Goal: Task Accomplishment & Management: Use online tool/utility

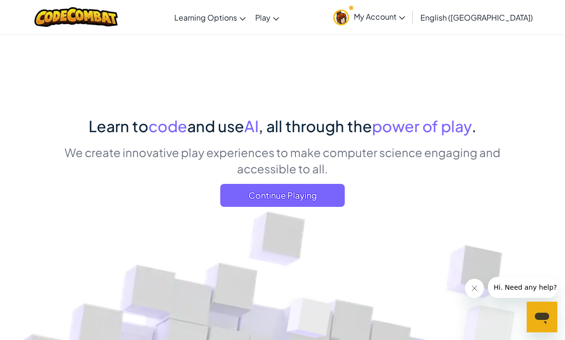
click at [0, 0] on link "CodeCombat Home" at bounding box center [0, 0] width 0 height 0
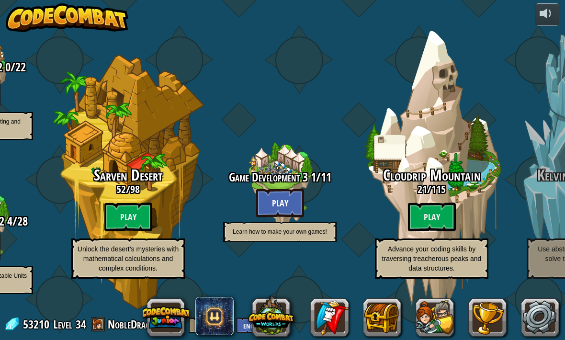
scroll to position [0, 707]
click at [440, 219] on btn "Play" at bounding box center [432, 216] width 48 height 29
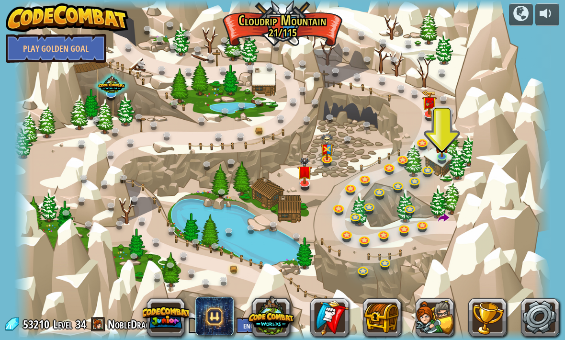
click at [471, 177] on div at bounding box center [282, 170] width 536 height 340
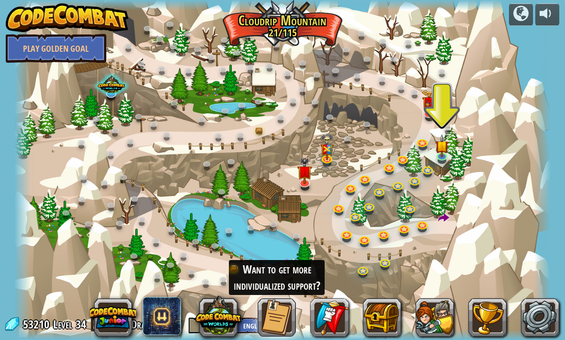
click at [498, 156] on div at bounding box center [282, 170] width 536 height 340
click at [429, 108] on img at bounding box center [429, 102] width 15 height 24
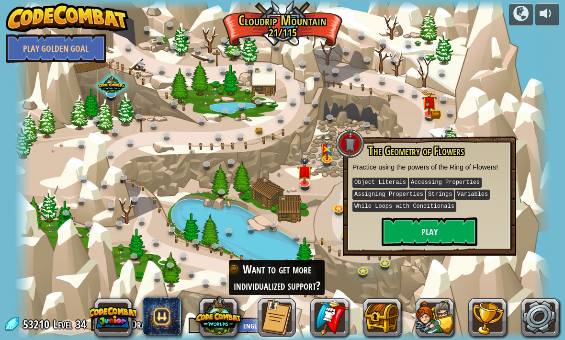
click at [527, 99] on div at bounding box center [282, 170] width 536 height 340
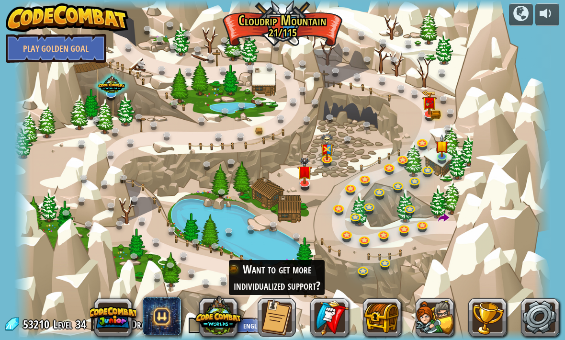
click at [446, 151] on img at bounding box center [441, 146] width 13 height 23
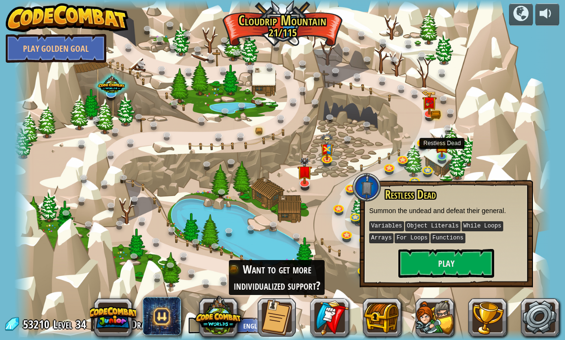
click at [428, 259] on button "Play" at bounding box center [446, 263] width 96 height 29
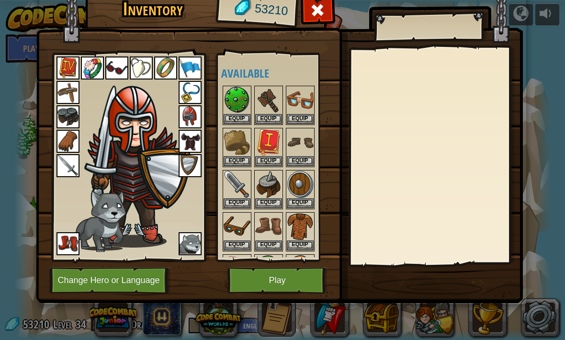
click at [275, 280] on button "Play" at bounding box center [277, 280] width 100 height 26
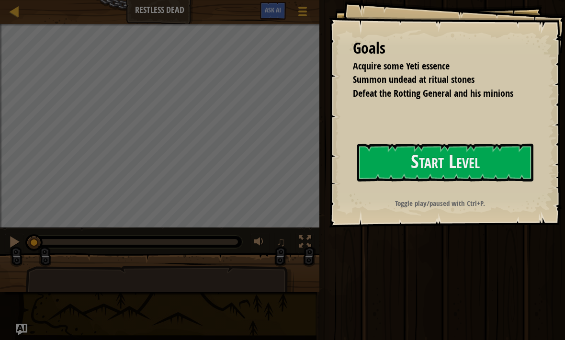
click at [508, 165] on button "Start Level" at bounding box center [445, 163] width 176 height 38
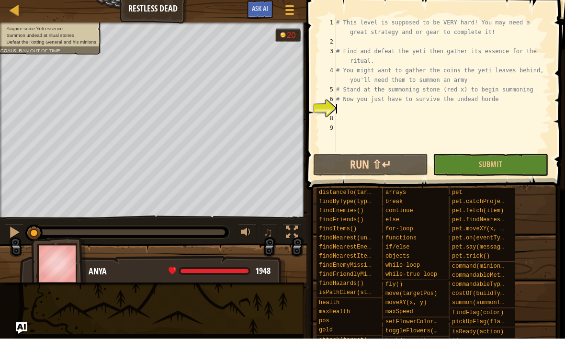
click at [288, 16] on div at bounding box center [289, 11] width 12 height 13
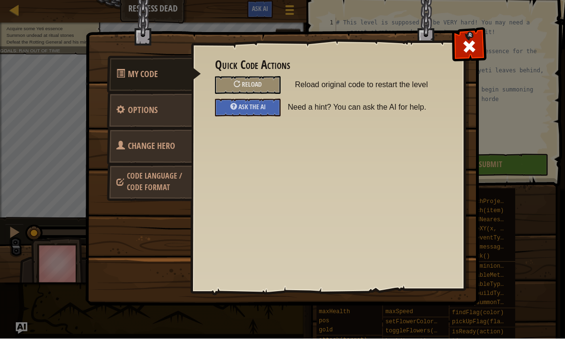
click at [480, 47] on div at bounding box center [469, 46] width 30 height 30
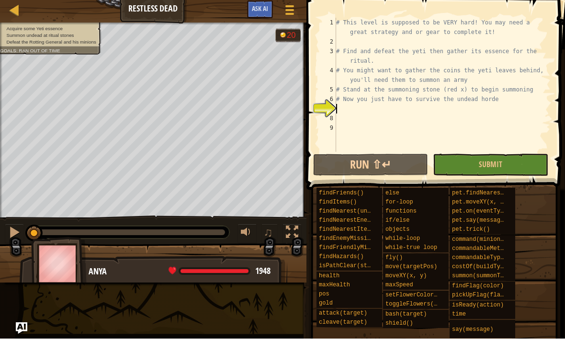
scroll to position [27, 0]
click at [288, 12] on div at bounding box center [289, 11] width 12 height 13
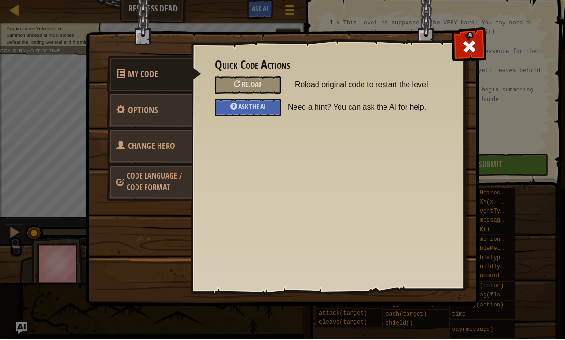
click at [177, 150] on link "Change Hero" at bounding box center [149, 147] width 85 height 37
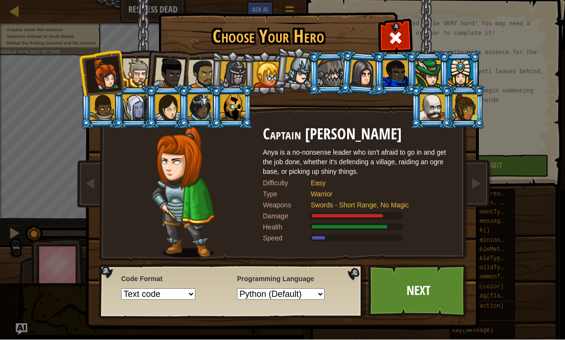
click at [266, 72] on div at bounding box center [266, 75] width 26 height 26
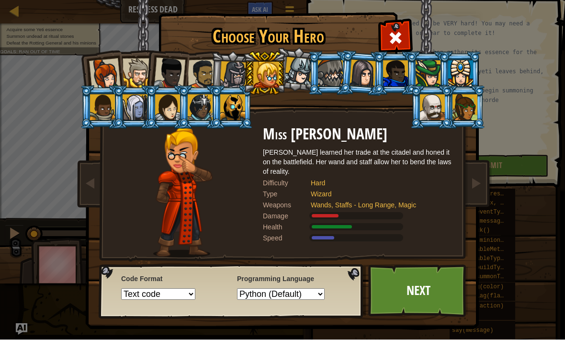
click at [465, 67] on div at bounding box center [460, 74] width 25 height 26
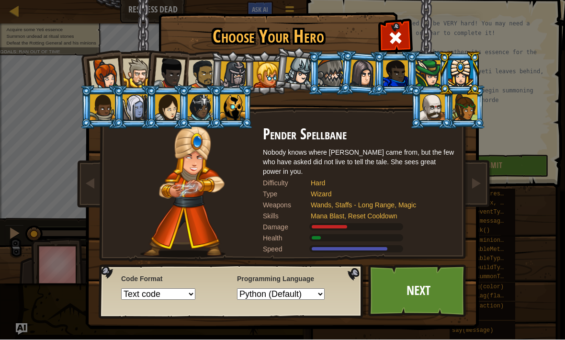
click at [109, 67] on div at bounding box center [105, 75] width 32 height 32
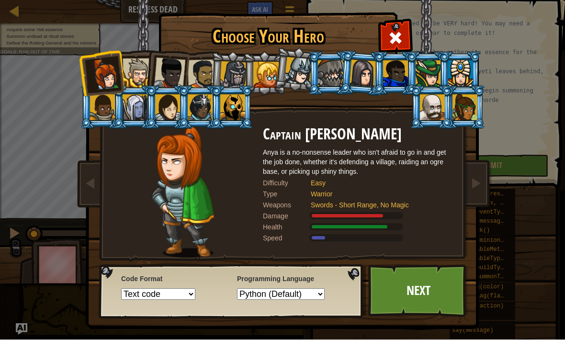
click at [398, 296] on link "Next" at bounding box center [418, 291] width 100 height 53
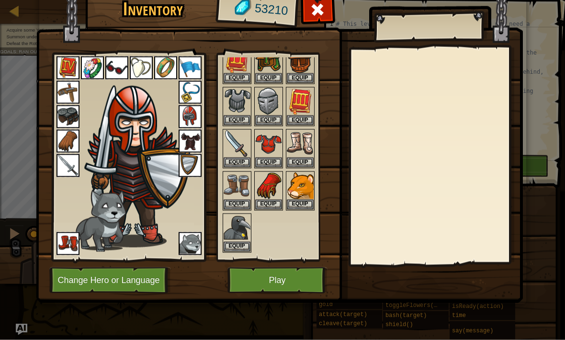
scroll to position [212, 0]
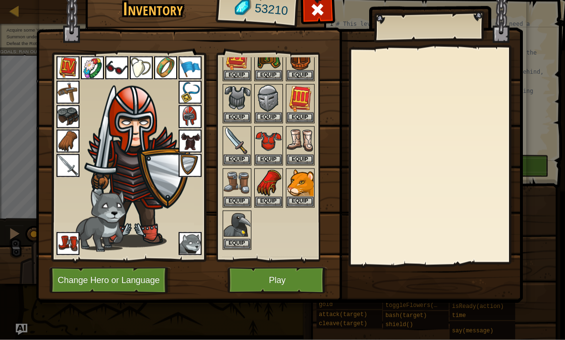
click at [277, 200] on button "Equip" at bounding box center [268, 202] width 27 height 10
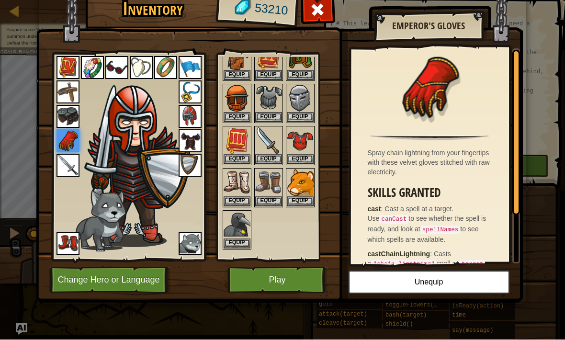
click at [274, 280] on button "Play" at bounding box center [277, 280] width 100 height 26
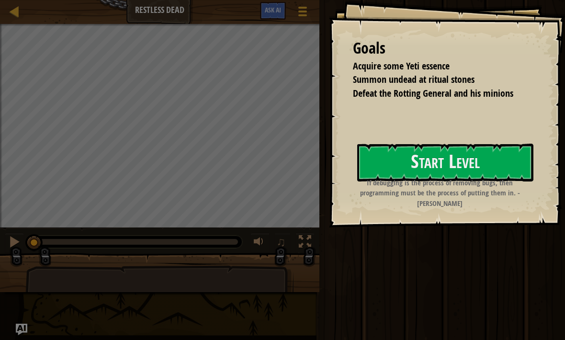
click at [506, 177] on button "Start Level" at bounding box center [445, 163] width 176 height 38
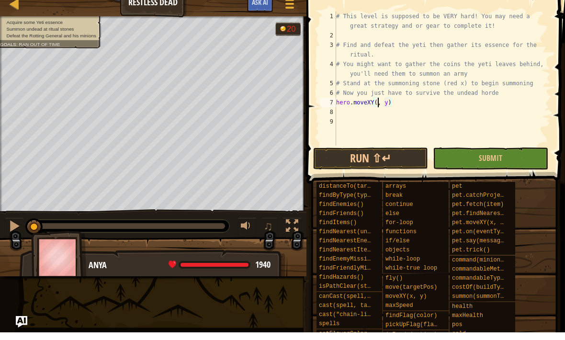
scroll to position [5, 4]
type textarea "hero.moveXY(60, 21)"
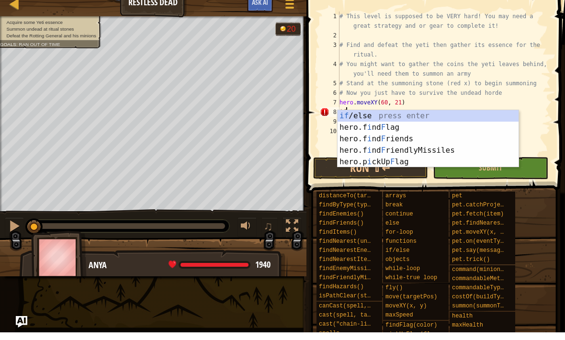
scroll to position [5, 0]
type textarea "i"
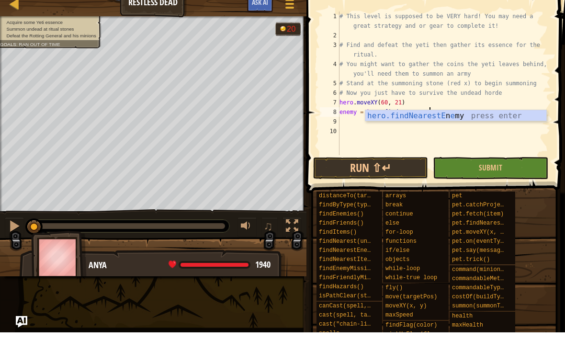
scroll to position [5, 7]
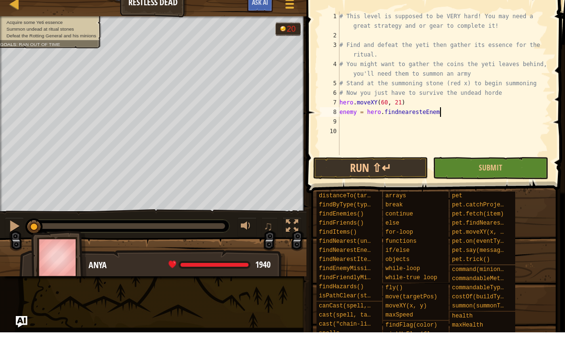
type textarea "enemy = hero.findnearesteEnemy"
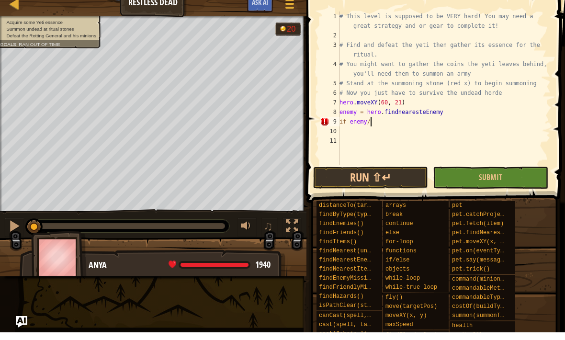
scroll to position [5, 2]
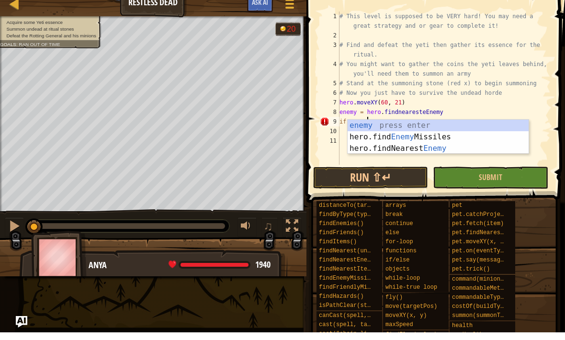
type textarea "if enemy:"
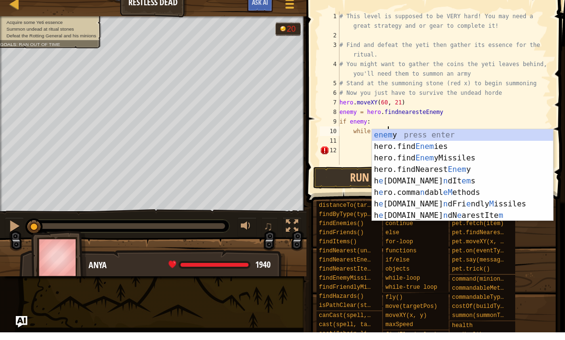
scroll to position [5, 4]
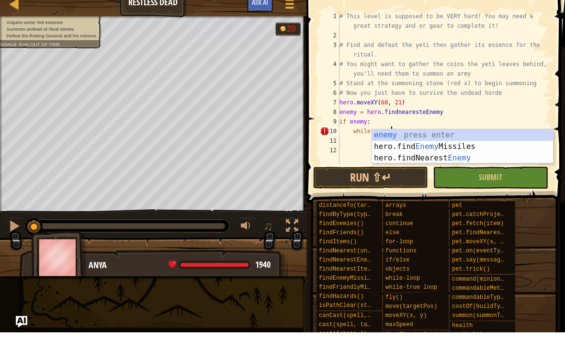
type textarea "while enemy:"
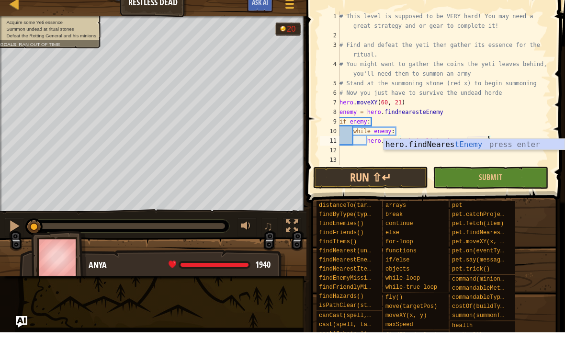
scroll to position [5, 12]
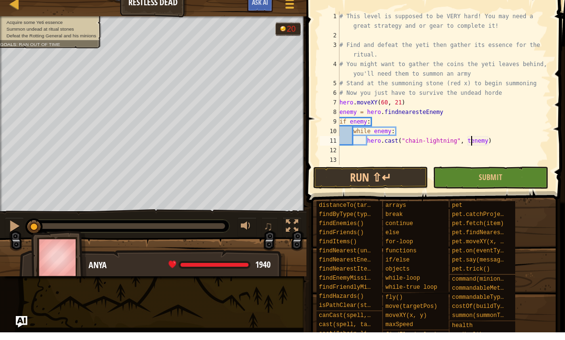
type textarea "hero.cast("chain-lightning", enemy)"
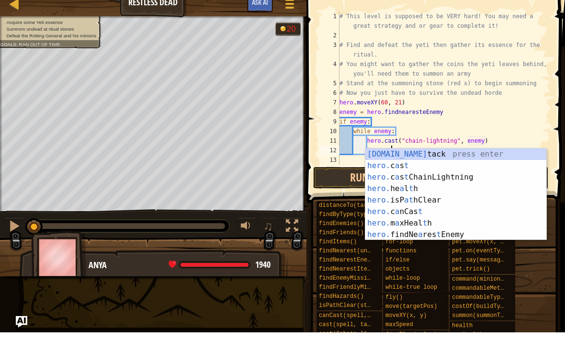
scroll to position [5, 4]
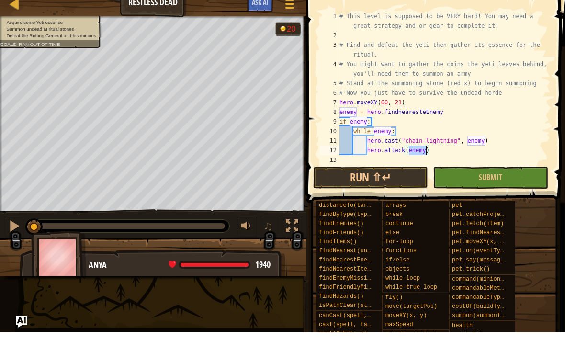
click at [401, 180] on button "Run ⇧↵" at bounding box center [370, 185] width 115 height 22
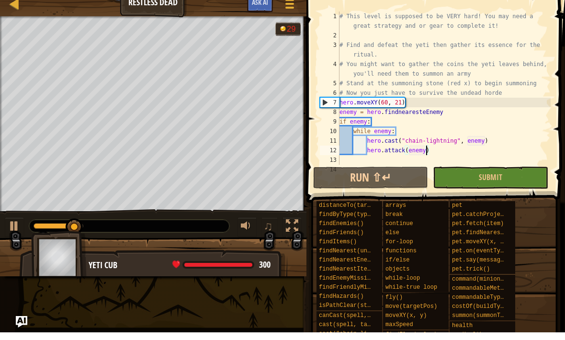
type textarea "hero.cast("chain-lightning", enemy)"
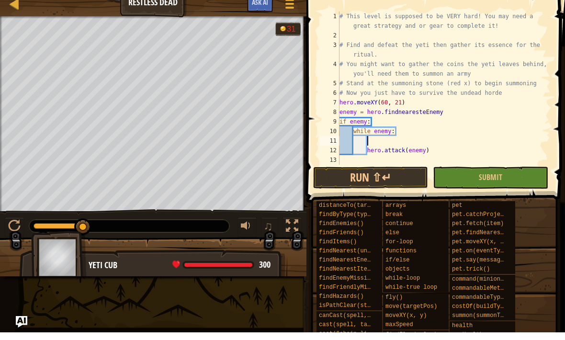
click at [387, 174] on button "Run ⇧↵" at bounding box center [370, 185] width 115 height 22
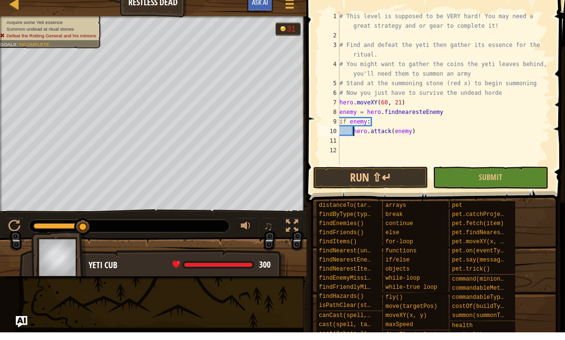
click at [394, 182] on button "Run ⇧↵" at bounding box center [370, 185] width 115 height 22
click at [374, 188] on button "Run ⇧↵" at bounding box center [370, 185] width 115 height 22
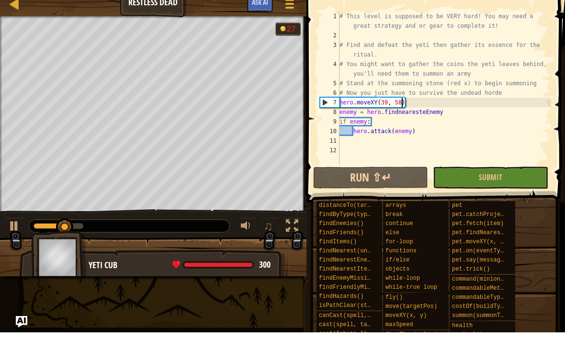
click at [88, 15] on div "Map Restless Dead Game Menu Done Ask AI" at bounding box center [153, 12] width 306 height 24
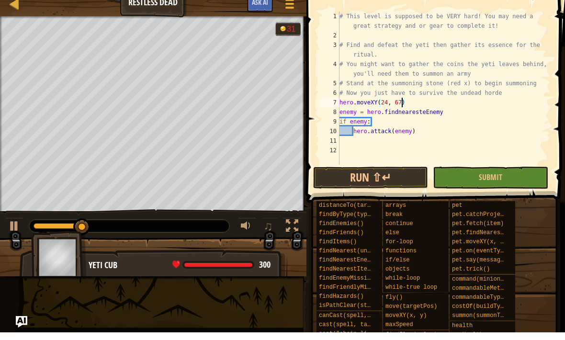
click at [370, 186] on button "Run ⇧↵" at bounding box center [370, 185] width 115 height 22
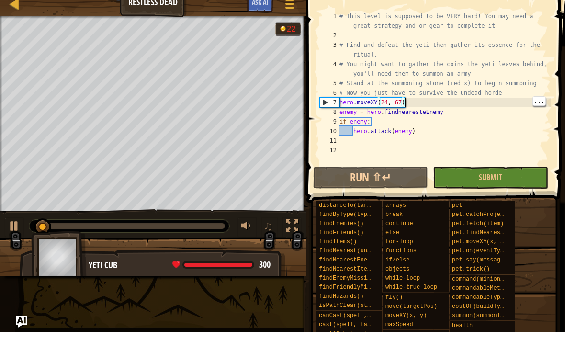
type textarea "# Now you just have to survive the undead horde"
click at [510, 91] on div "# This level is supposed to be VERY hard! You may need a great strategy and or …" at bounding box center [443, 110] width 213 height 182
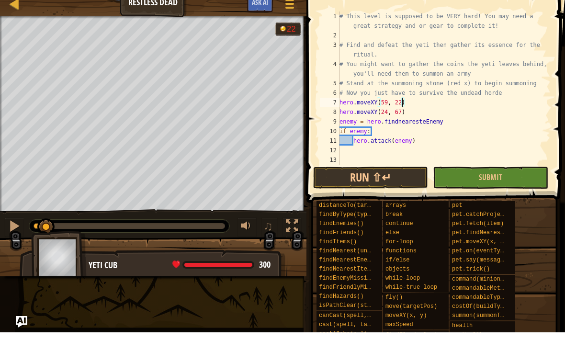
click at [388, 184] on button "Run ⇧↵" at bounding box center [370, 185] width 115 height 22
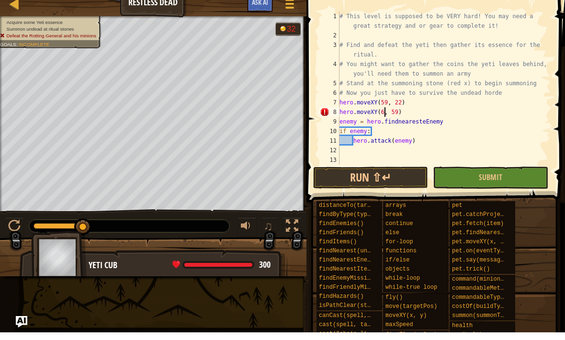
scroll to position [5, 4]
click at [365, 176] on button "Run ⇧↵" at bounding box center [370, 185] width 115 height 22
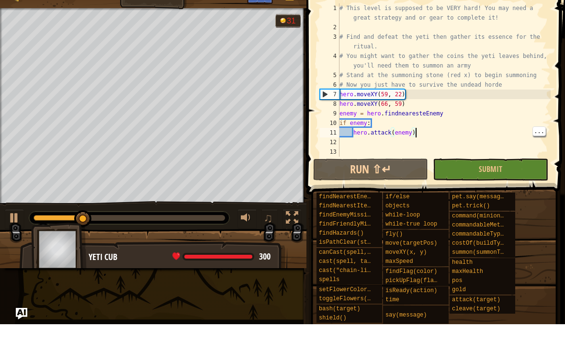
scroll to position [55, 0]
type textarea "hero.moveXY(66, 59)"
click at [414, 102] on div "# This level is supposed to be VERY hard! You may need a great strategy and or …" at bounding box center [443, 110] width 213 height 182
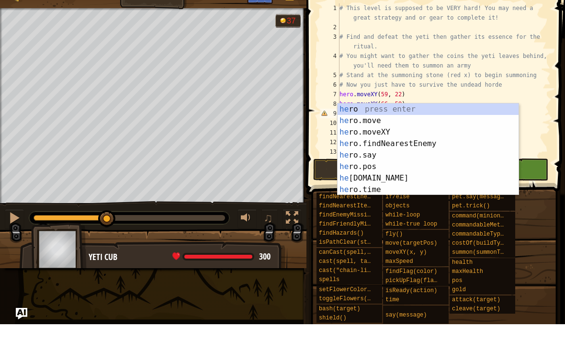
scroll to position [5, 0]
type textarea "h"
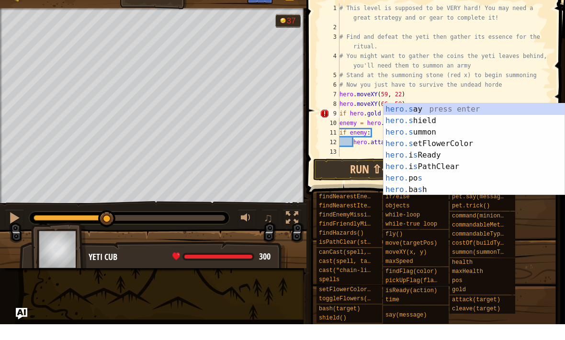
scroll to position [5, 6]
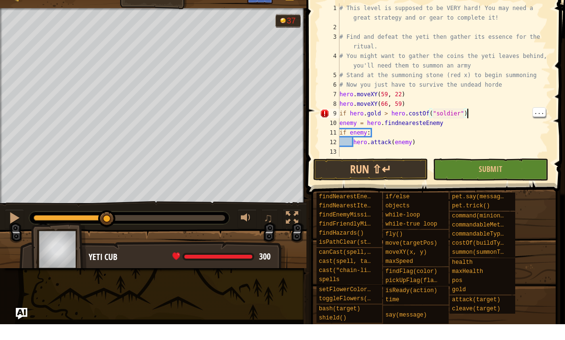
type textarea "if [DOMAIN_NAME] > hero.costOf("soldier"):"
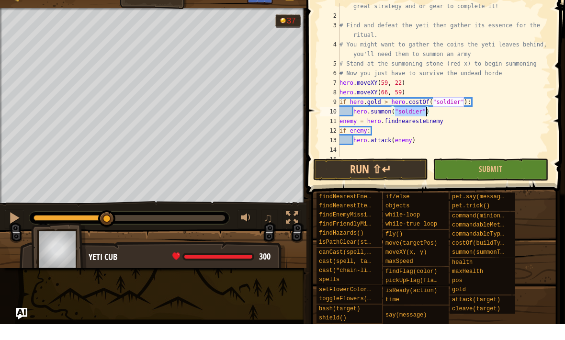
scroll to position [0, 0]
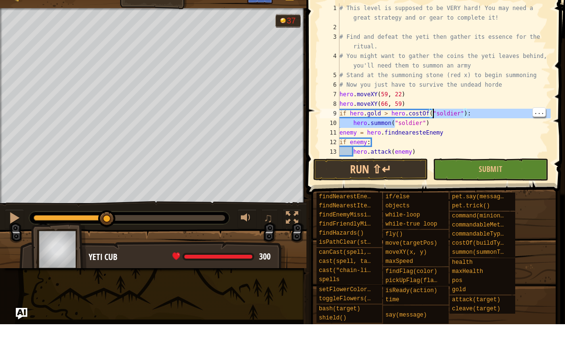
click at [421, 147] on div "# This level is supposed to be VERY hard! You may need a great strategy and or …" at bounding box center [443, 110] width 213 height 182
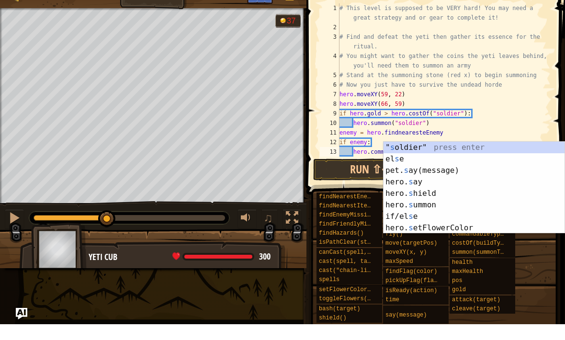
scroll to position [5, 5]
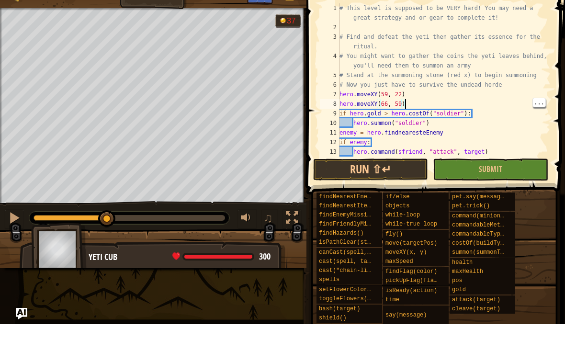
click at [419, 151] on div "# This level is supposed to be VERY hard! You may need a great strategy and or …" at bounding box center [443, 110] width 213 height 182
type textarea "hero.command(sfol, "attack", target)"
click at [487, 153] on div "# This level is supposed to be VERY hard! You may need a great strategy and or …" at bounding box center [443, 110] width 213 height 182
click at [429, 136] on div "# This level is supposed to be VERY hard! You may need a great strategy and or …" at bounding box center [443, 110] width 213 height 182
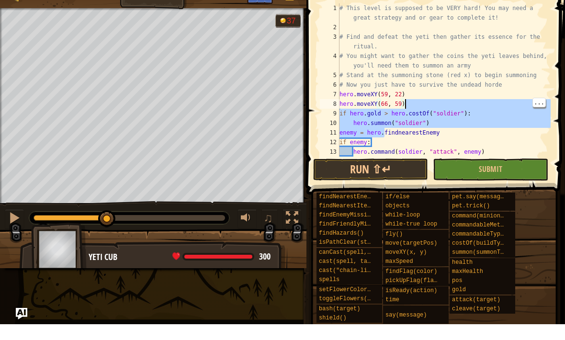
click at [530, 58] on div "# This level is supposed to be VERY hard! You may need a great strategy and or …" at bounding box center [443, 110] width 213 height 182
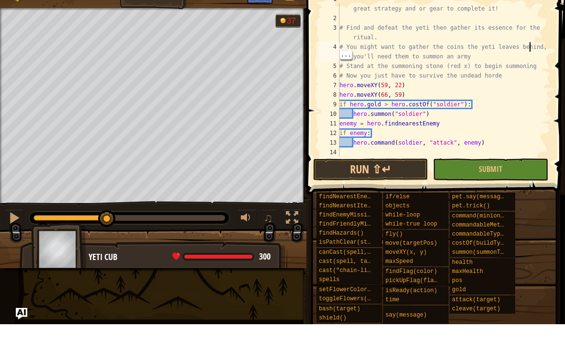
scroll to position [19, 0]
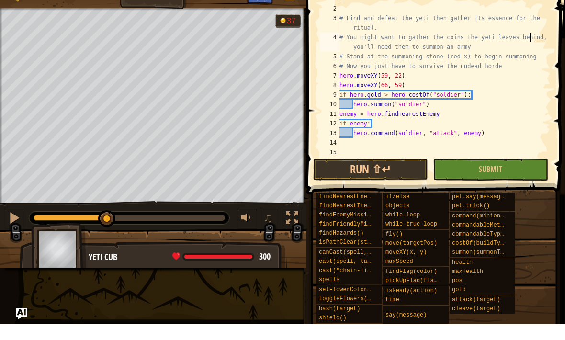
click at [394, 174] on button "Run ⇧↵" at bounding box center [370, 185] width 115 height 22
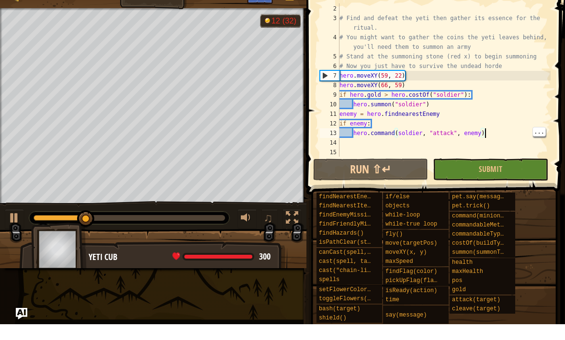
type textarea "if enemy:"
click at [379, 125] on div "# This level is supposed to be VERY hard! You may need a great strategy and or …" at bounding box center [443, 91] width 213 height 182
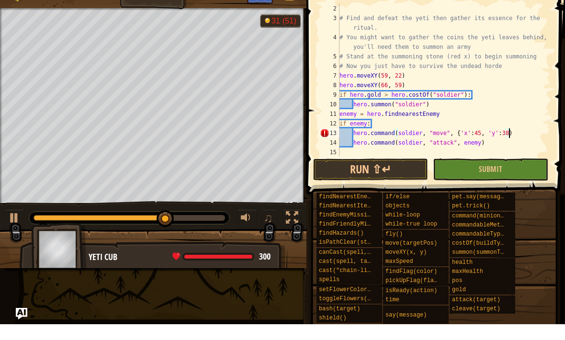
scroll to position [5, 14]
click at [394, 174] on button "Run ⇧↵" at bounding box center [370, 185] width 115 height 22
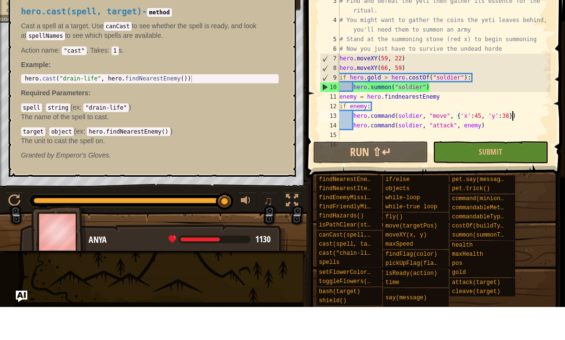
scroll to position [0, 0]
click at [367, 274] on span "cast(spell, target)" at bounding box center [352, 277] width 66 height 7
click at [374, 264] on div "canCast(spell, target)" at bounding box center [346, 268] width 60 height 9
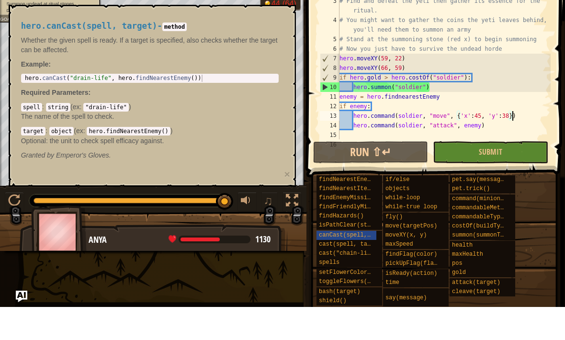
type textarea "if enemy:"
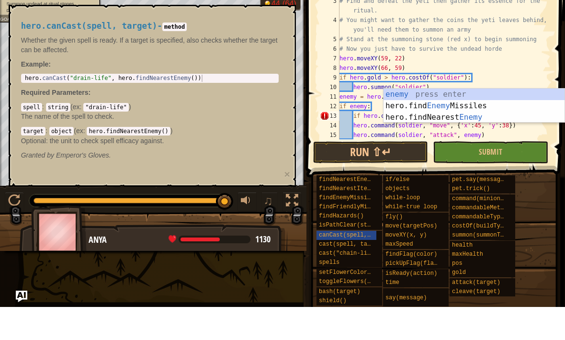
scroll to position [5, 11]
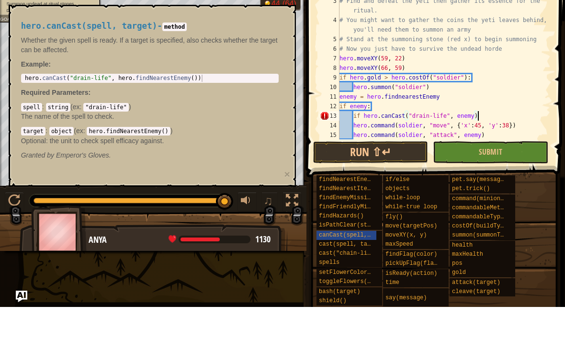
type textarea "if hero.canCast("drain-life", enemy):"
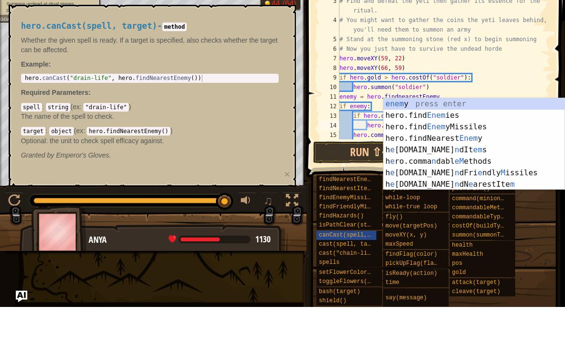
scroll to position [5, 10]
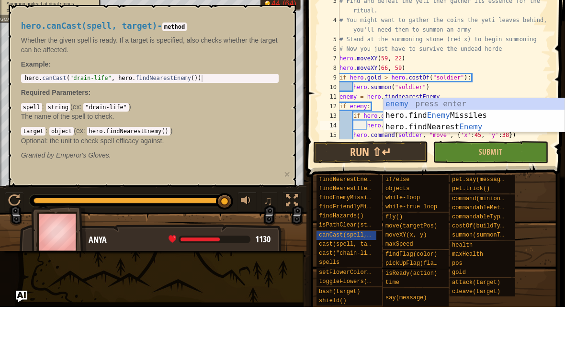
click at [357, 265] on span "canCast(spell, target)" at bounding box center [357, 268] width 76 height 7
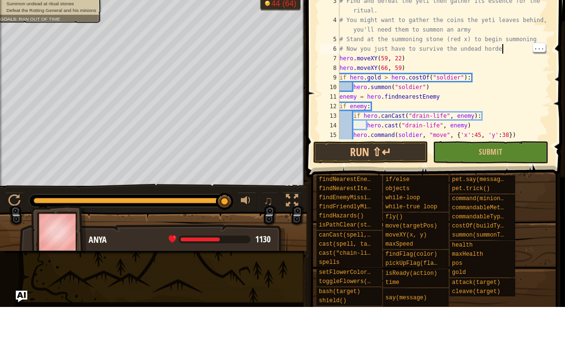
click at [395, 174] on button "Run ⇧↵" at bounding box center [370, 185] width 115 height 22
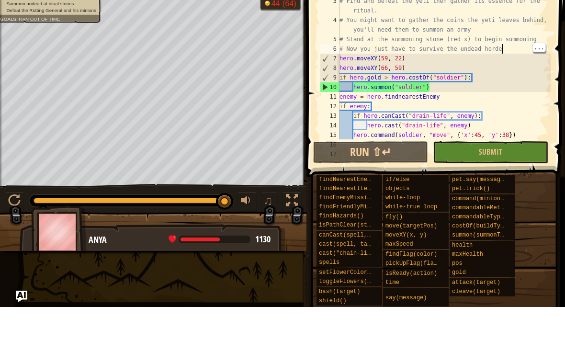
scroll to position [5, 5]
click at [341, 70] on div "# This level is supposed to be VERY hard! You may need a great strategy and or …" at bounding box center [443, 91] width 213 height 182
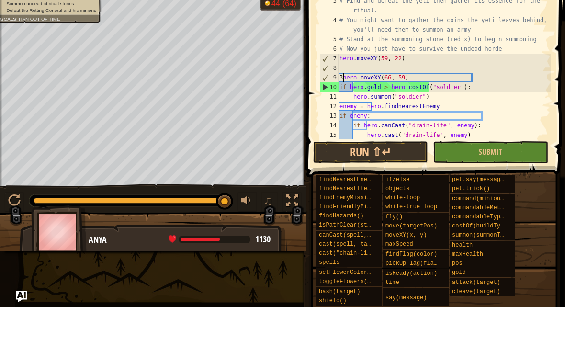
scroll to position [5, 0]
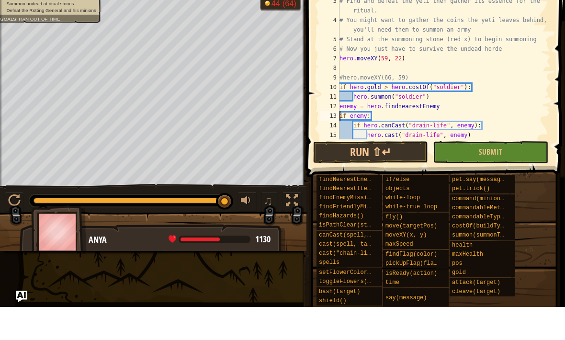
click at [393, 174] on button "Run ⇧↵" at bounding box center [370, 185] width 115 height 22
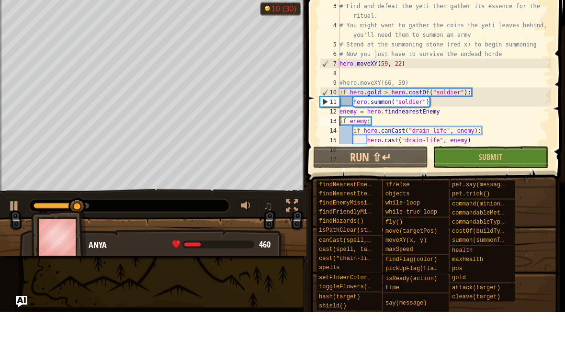
click at [140, 290] on div "460 x: 46 y: 46 No target" at bounding box center [146, 295] width 115 height 11
click at [222, 257] on div "Anya 110 x: 39 y: 54 No target" at bounding box center [153, 296] width 268 height 79
click at [253, 257] on div "Anya 30 x: 39 y: 54 No target" at bounding box center [153, 296] width 268 height 79
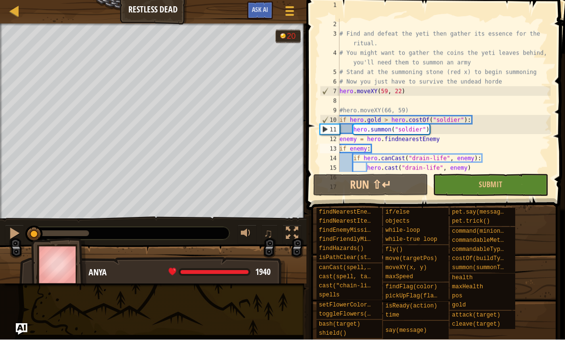
click at [140, 270] on div "Anya 1940 x: 14 y: 4 x: 59 y: 22" at bounding box center [153, 296] width 268 height 79
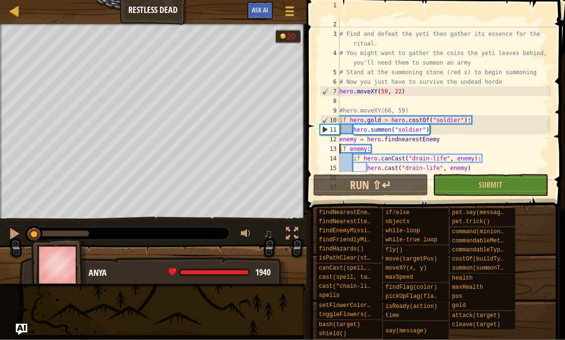
click at [13, 233] on div at bounding box center [14, 233] width 12 height 12
click at [113, 290] on span "x: 19 y: 5" at bounding box center [112, 295] width 27 height 11
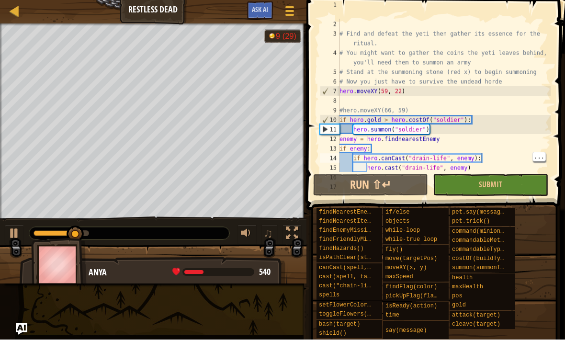
click at [486, 155] on div "# This level is supposed to be VERY hard! You may need a great strategy and or …" at bounding box center [443, 91] width 213 height 182
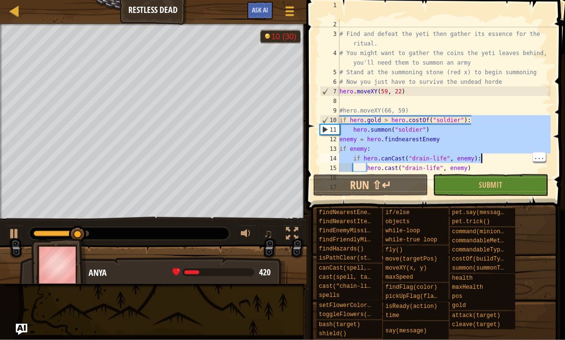
click at [500, 91] on div "# This level is supposed to be VERY hard! You may need a great strategy and or …" at bounding box center [443, 91] width 213 height 182
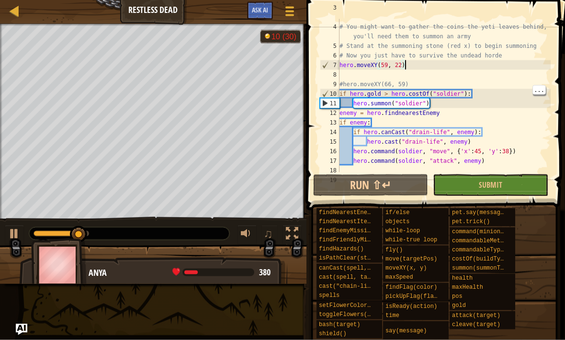
scroll to position [57, 0]
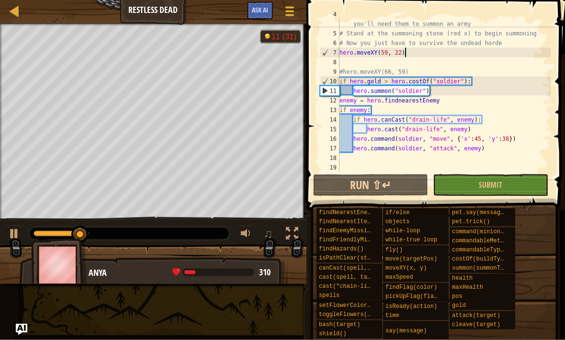
type textarea "hero.cast("drain-life", enemy)"
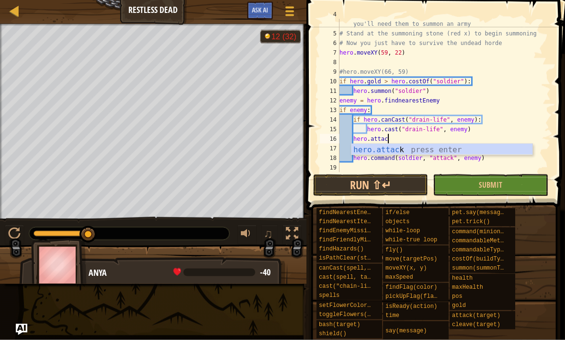
scroll to position [5, 4]
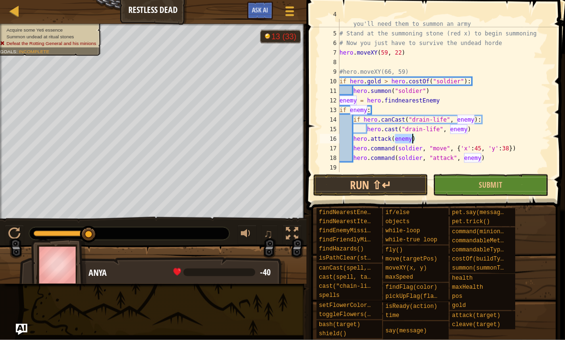
click at [395, 194] on button "Run ⇧↵" at bounding box center [370, 185] width 115 height 22
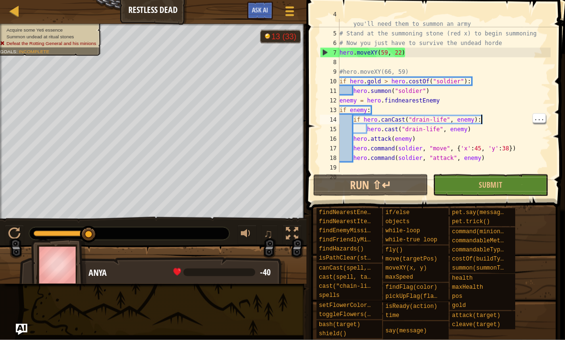
click at [492, 118] on div "# You might want to gather the coins the yeti leaves behind, you'll need them t…" at bounding box center [443, 101] width 213 height 182
type textarea "hero.attack(enemy)"
click at [422, 141] on div "# You might want to gather the coins the yeti leaves behind, you'll need them t…" at bounding box center [443, 101] width 213 height 182
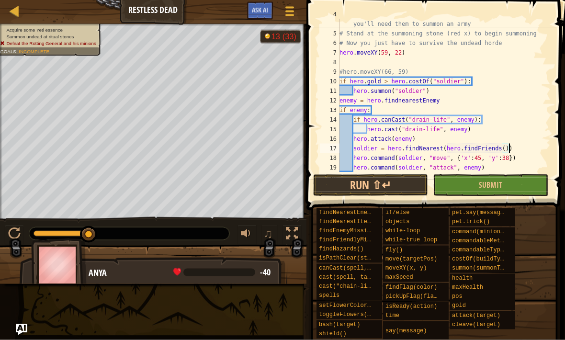
scroll to position [5, 14]
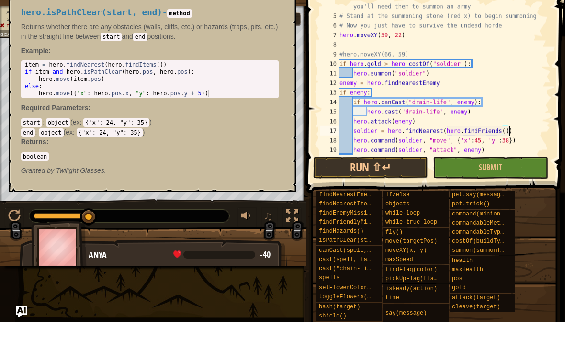
click at [368, 255] on span "isPathClear(start, end)" at bounding box center [358, 258] width 79 height 7
click at [366, 245] on div "findHazards()" at bounding box center [346, 249] width 60 height 9
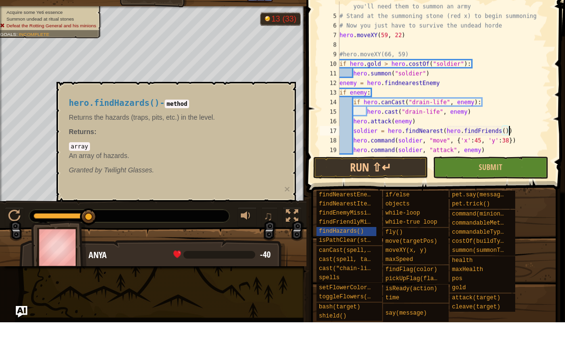
click at [368, 236] on span "findFriendlyMissiles()" at bounding box center [357, 239] width 76 height 7
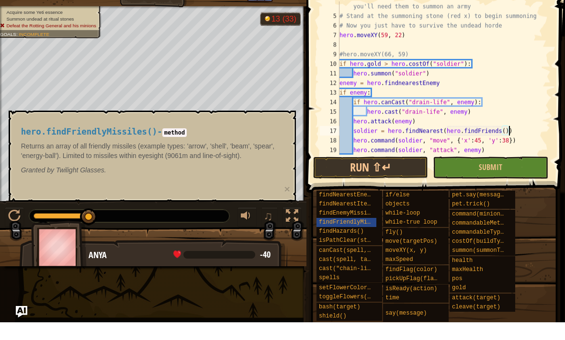
click at [365, 226] on div "findEnemyMissiles()" at bounding box center [346, 230] width 60 height 9
click at [367, 218] on span "findNearestItem()" at bounding box center [348, 221] width 58 height 7
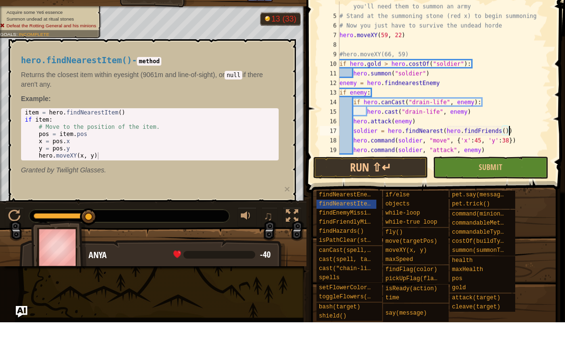
click at [371, 208] on div "findNearestEnemy()" at bounding box center [346, 212] width 60 height 9
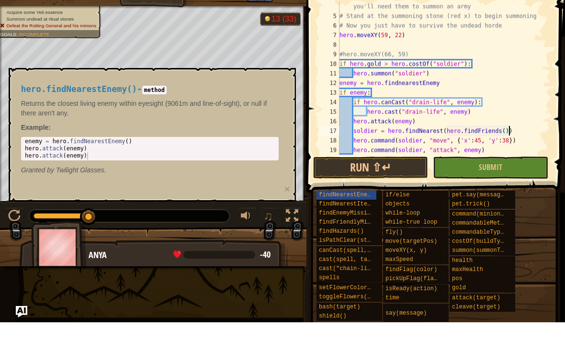
click at [362, 254] on div "isPathClear(start, end)" at bounding box center [346, 258] width 60 height 9
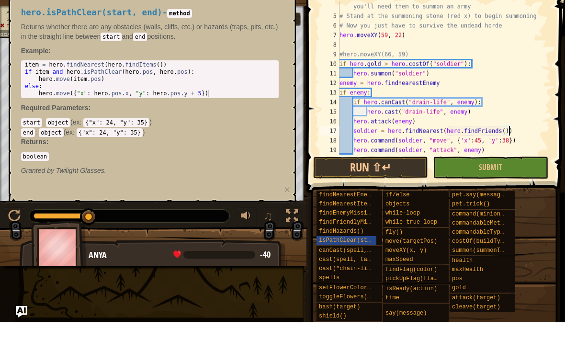
click at [356, 255] on span "isPathClear(start, end)" at bounding box center [358, 258] width 79 height 7
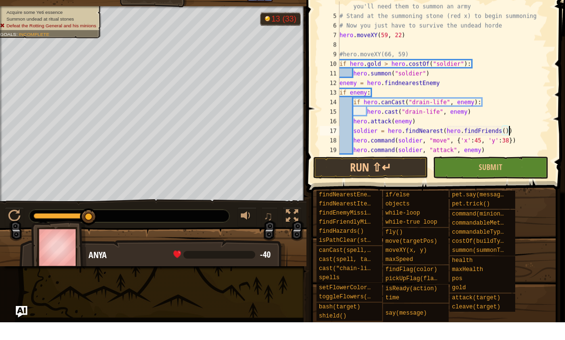
click at [402, 174] on button "Run ⇧↵" at bounding box center [370, 185] width 115 height 22
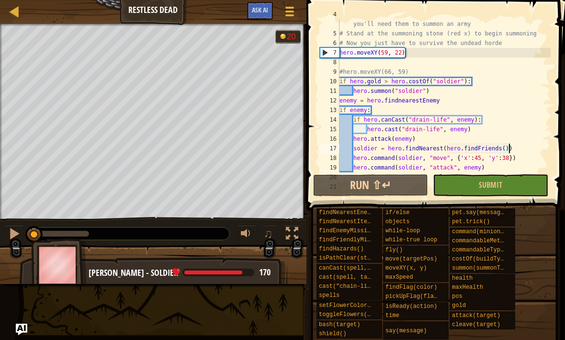
click at [129, 290] on span "x: 61 y: 19" at bounding box center [114, 295] width 31 height 11
click at [15, 231] on div at bounding box center [14, 233] width 12 height 12
click at [127, 290] on span "x: 61 y: 19" at bounding box center [114, 295] width 31 height 11
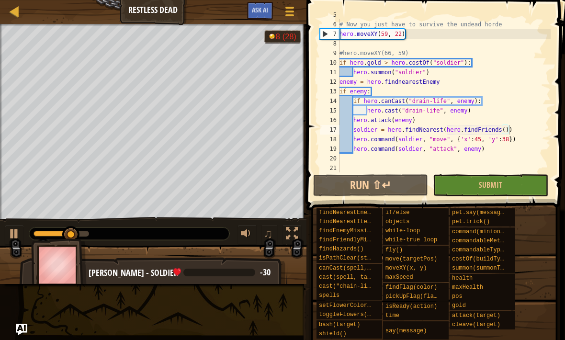
scroll to position [76, 0]
click at [490, 144] on div "# Stand at the summoning stone (red x) to begin summoning # Now you just have t…" at bounding box center [443, 96] width 213 height 172
type textarea "hero.command(soldier, "attack", enemy)"
click at [492, 148] on div "# Stand at the summoning stone (red x) to begin summoning # Now you just have t…" at bounding box center [443, 96] width 213 height 172
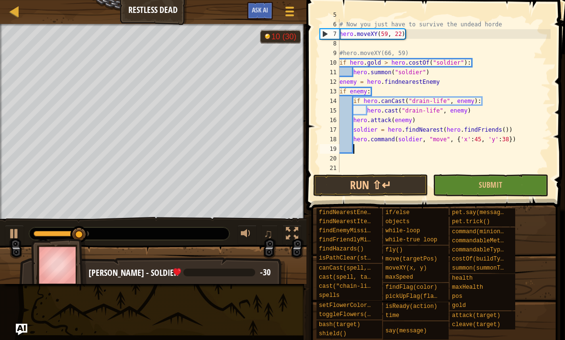
scroll to position [5, 0]
type textarea "hero.command(soldier, "move", {'x':45, 'y':38})"
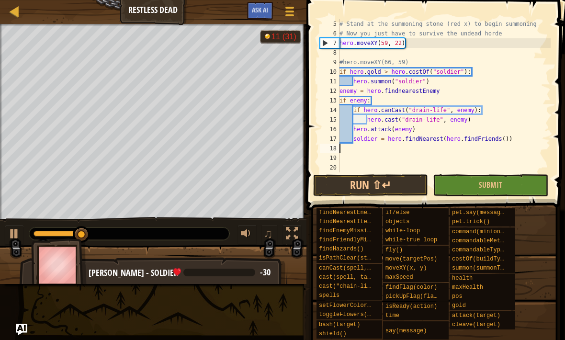
type textarea "soldier = hero.findNearest(hero.findFriends())"
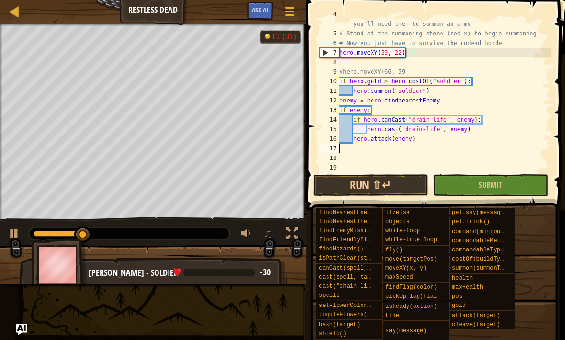
type textarea "hero.attack(enemy)"
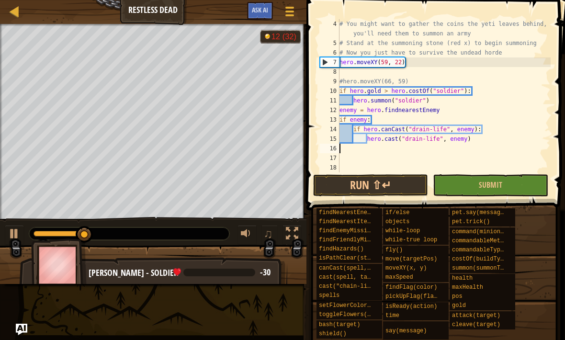
type textarea "hero.cast("drain-life", enemy)"
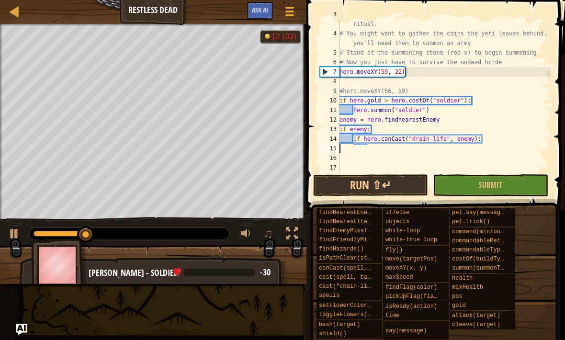
type textarea "if hero.canCast("drain-life", enemy):"
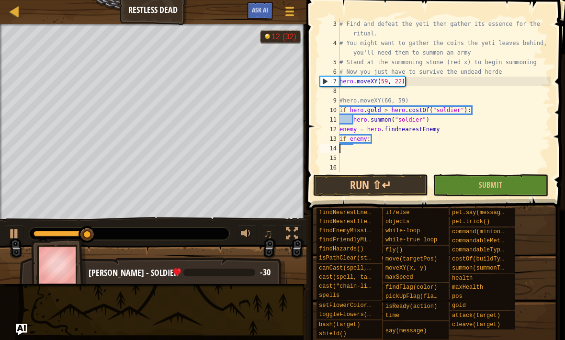
type textarea "if enemy:"
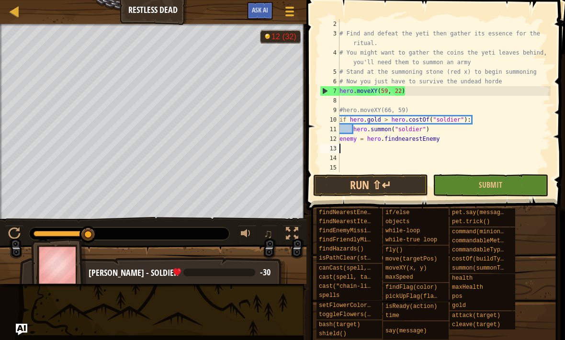
type textarea "enemy = hero.findnearestEnemy"
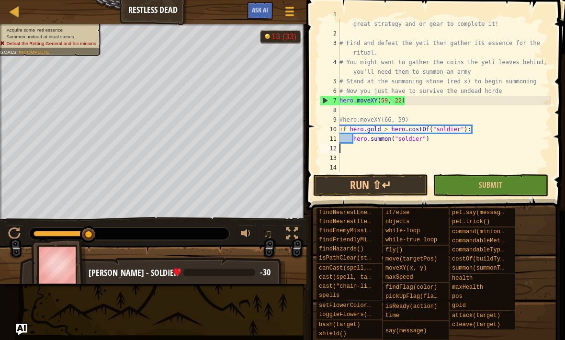
type textarea "hero.[PERSON_NAME]("soldier")"
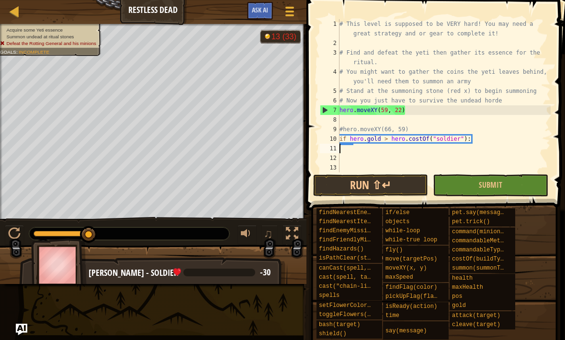
type textarea "if [DOMAIN_NAME] > hero.costOf("soldier"):"
type textarea "#hero.moveXY(66, 59)"
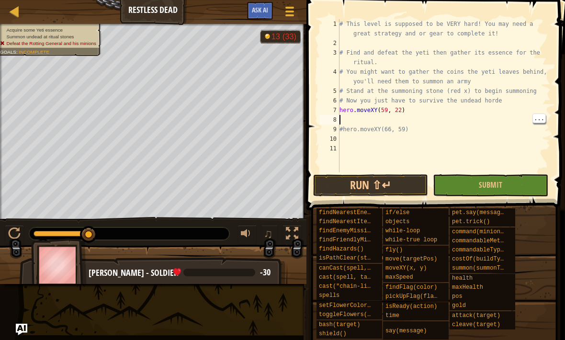
type textarea "hero.moveXY(59, 22)"
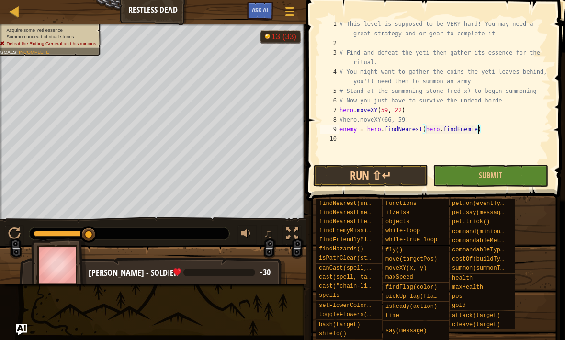
scroll to position [5, 11]
type textarea "enemy = hero.findNearest(hero.findEnemies())"
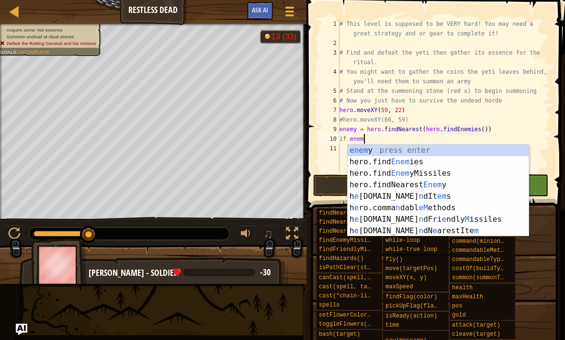
scroll to position [5, 1]
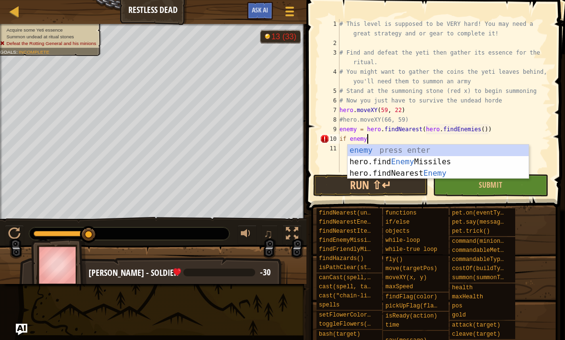
type textarea "if enemy:"
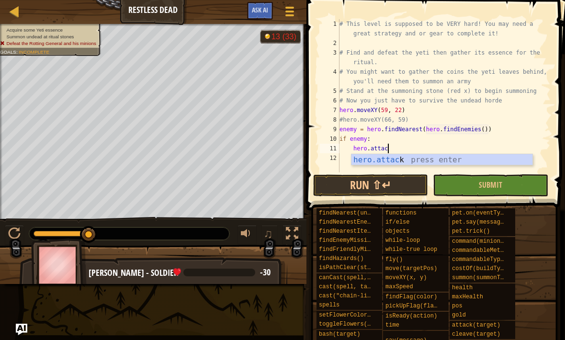
scroll to position [5, 4]
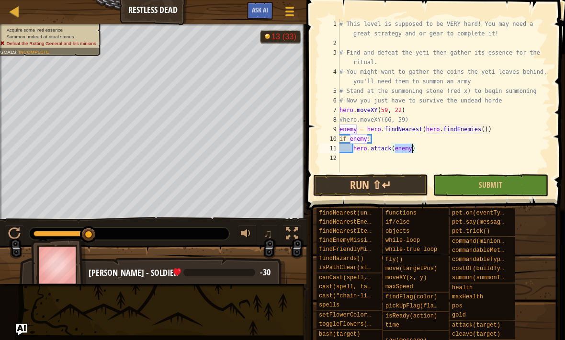
type textarea "if enemy:"
click at [383, 186] on button "Run ⇧↵" at bounding box center [370, 185] width 115 height 22
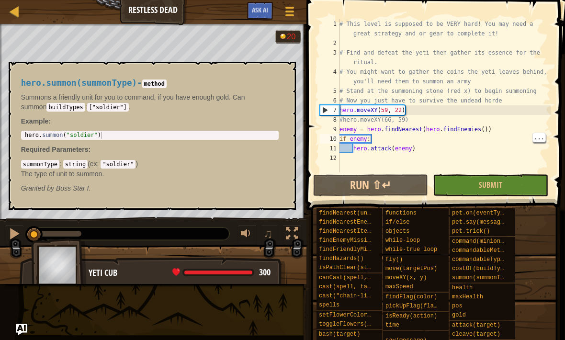
click at [493, 281] on span "summon(summonType)" at bounding box center [483, 277] width 62 height 7
click at [497, 260] on span "commandableTypes" at bounding box center [479, 259] width 55 height 7
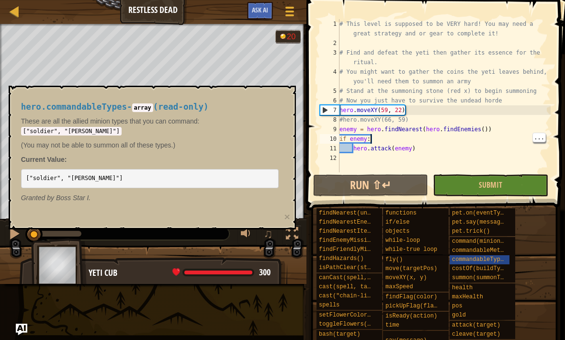
click at [505, 242] on div "command(minion, method, arg1, arg2)" at bounding box center [480, 241] width 60 height 9
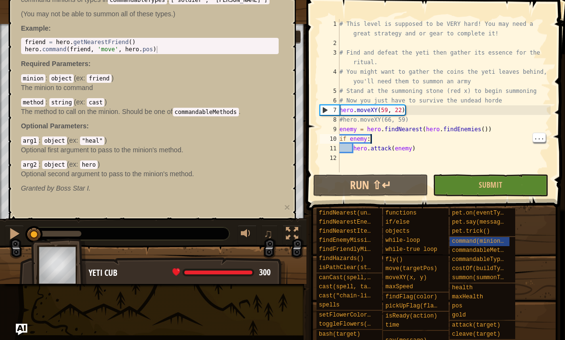
click at [490, 240] on span "command(minion, method, arg1, arg2)" at bounding box center [512, 241] width 121 height 7
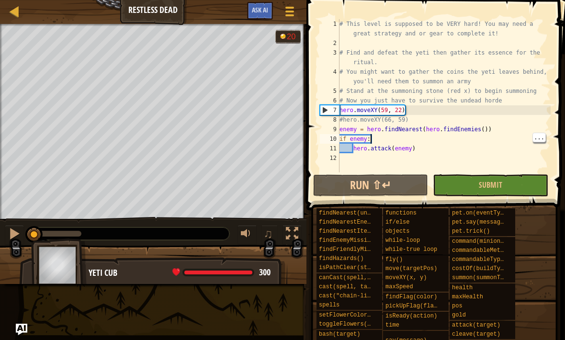
click at [262, 18] on button "Ask AI" at bounding box center [260, 11] width 26 height 18
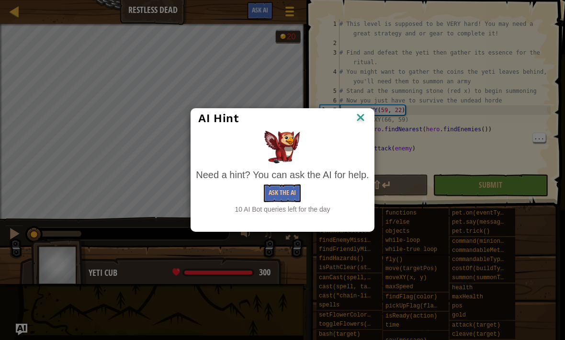
click at [367, 123] on img at bounding box center [360, 118] width 12 height 14
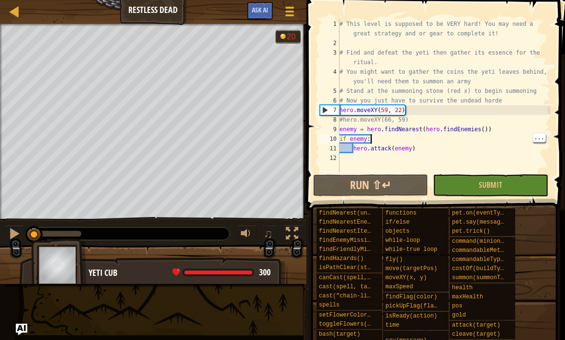
click at [294, 14] on div at bounding box center [289, 11] width 12 height 13
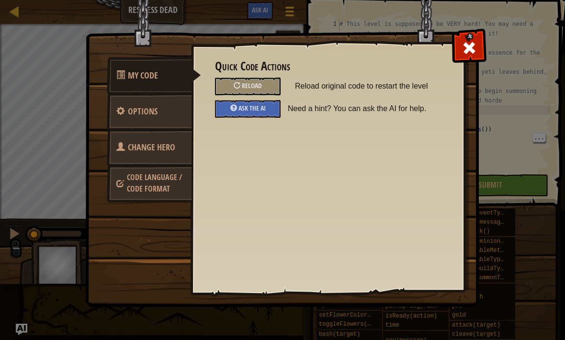
click at [157, 158] on link "Change Hero" at bounding box center [149, 147] width 85 height 37
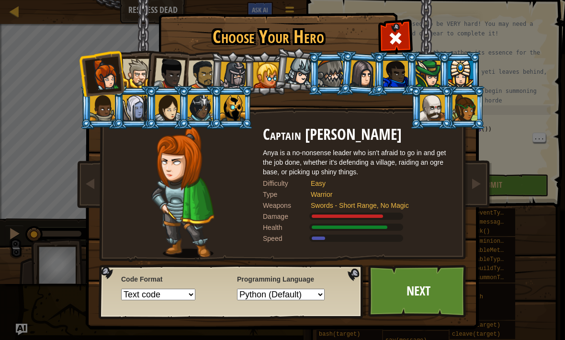
click at [331, 82] on div at bounding box center [330, 74] width 25 height 26
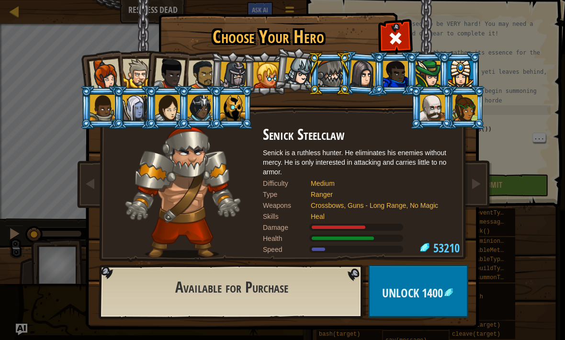
click at [266, 64] on div at bounding box center [266, 75] width 26 height 26
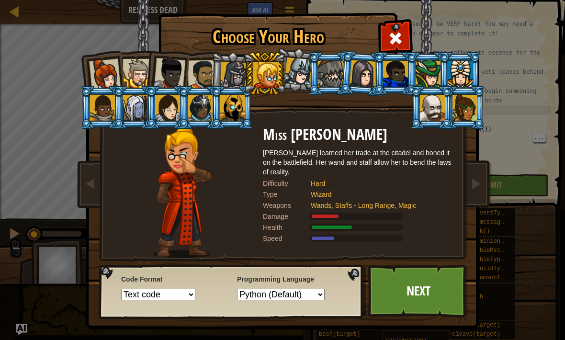
click at [409, 290] on link "Next" at bounding box center [418, 291] width 100 height 53
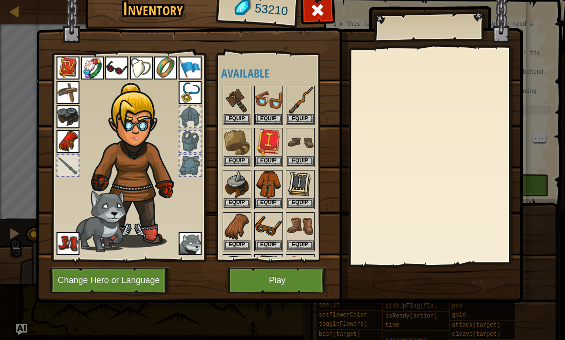
click at [273, 281] on button "Play" at bounding box center [277, 280] width 100 height 26
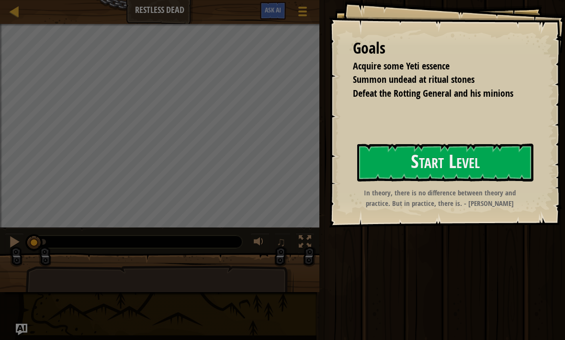
click at [385, 157] on button "Start Level" at bounding box center [445, 163] width 176 height 38
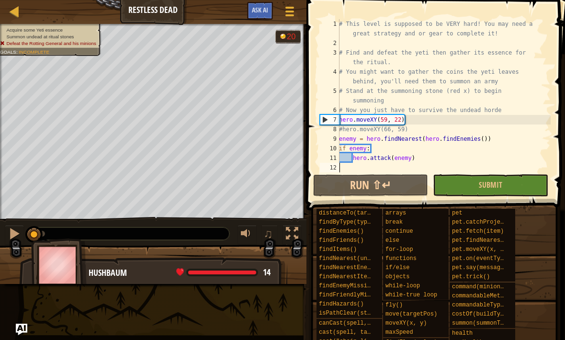
click at [342, 190] on button "Run ⇧↵" at bounding box center [370, 185] width 115 height 22
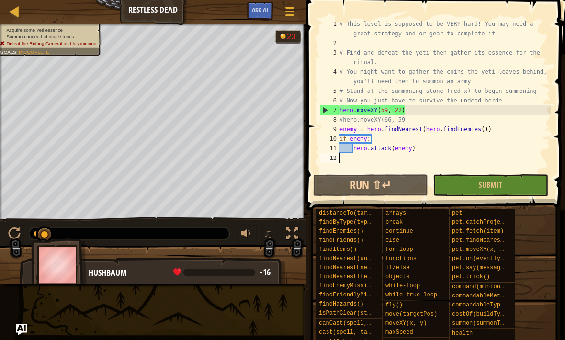
click at [290, 14] on div at bounding box center [289, 11] width 12 height 13
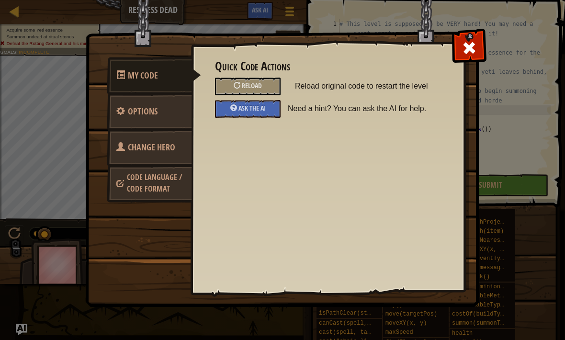
click at [173, 151] on span "Change Hero" at bounding box center [151, 147] width 47 height 12
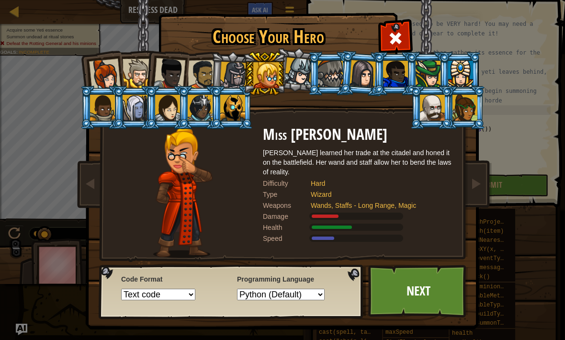
click at [236, 76] on div at bounding box center [233, 75] width 27 height 27
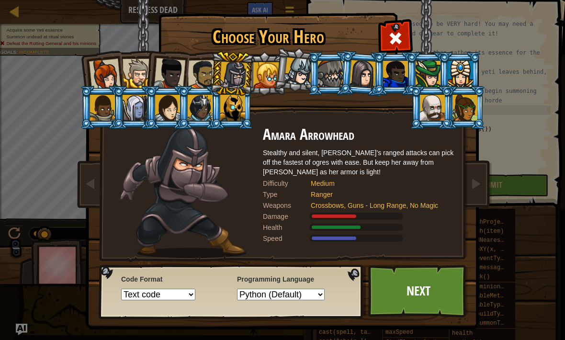
click at [432, 292] on link "Next" at bounding box center [418, 291] width 100 height 53
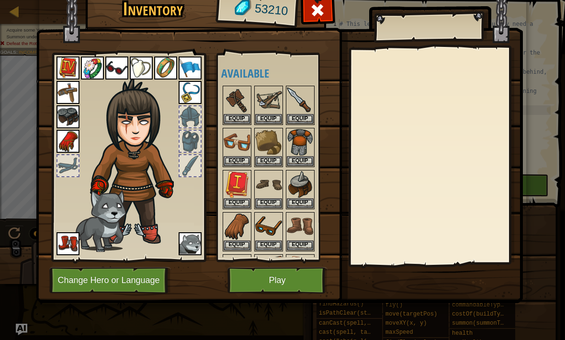
click at [293, 273] on button "Play" at bounding box center [277, 280] width 100 height 26
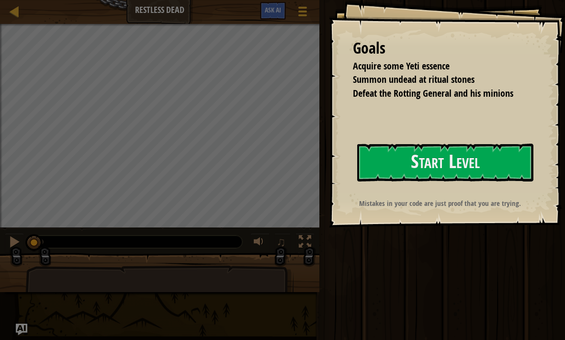
click at [420, 181] on button "Start Level" at bounding box center [445, 163] width 176 height 38
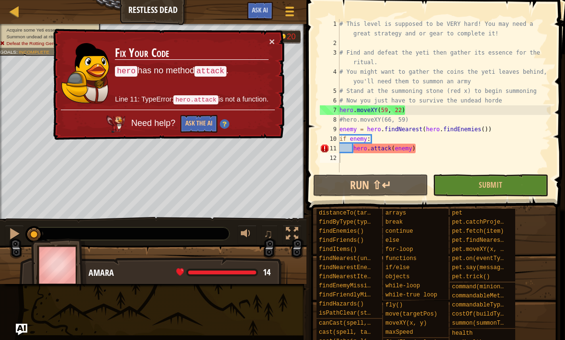
click at [274, 45] on button "×" at bounding box center [273, 43] width 6 height 10
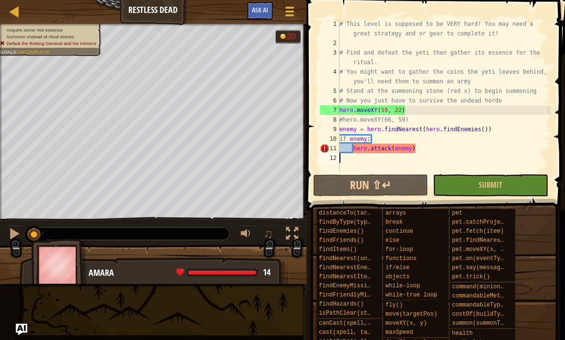
click at [364, 191] on button "Run ⇧↵" at bounding box center [370, 185] width 115 height 22
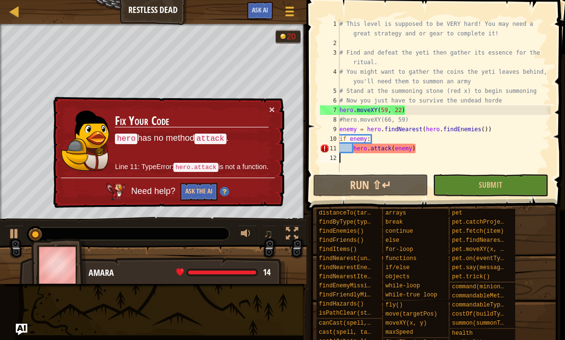
click at [268, 114] on h3 "Fix Your Code" at bounding box center [192, 121] width 154 height 16
click at [270, 112] on button "×" at bounding box center [273, 111] width 6 height 10
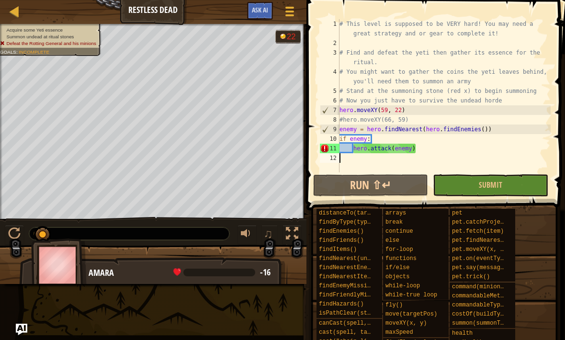
click at [288, 13] on div at bounding box center [289, 11] width 12 height 13
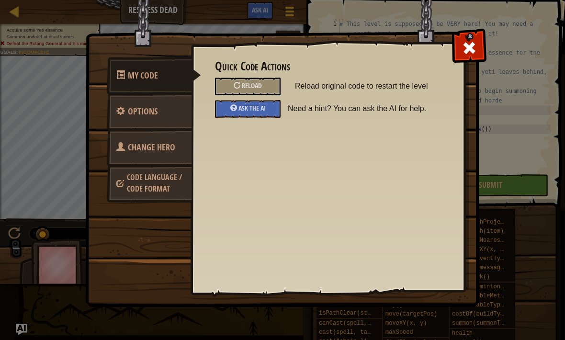
click at [171, 149] on span "Change Hero" at bounding box center [151, 147] width 47 height 12
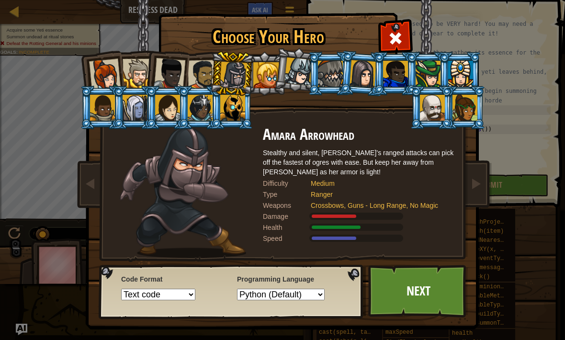
click at [417, 291] on link "Next" at bounding box center [418, 291] width 100 height 53
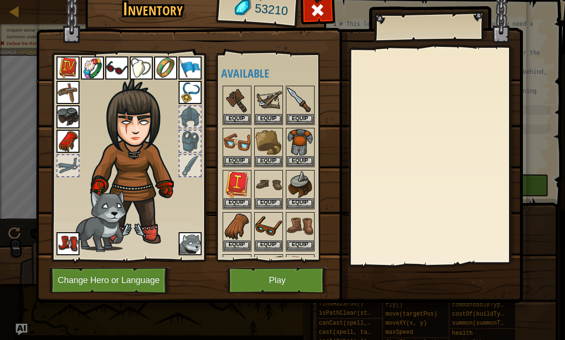
click at [304, 157] on button "Equip" at bounding box center [300, 161] width 27 height 10
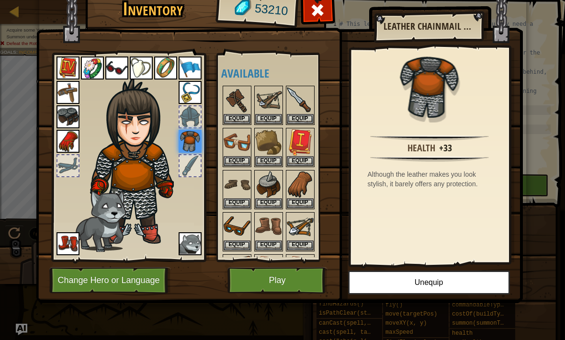
click at [304, 115] on button "Equip" at bounding box center [300, 119] width 27 height 10
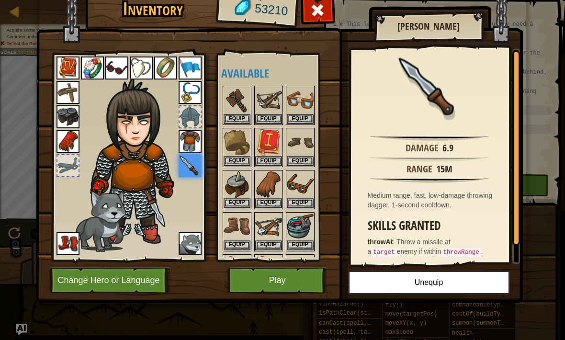
click at [271, 112] on img at bounding box center [268, 100] width 27 height 27
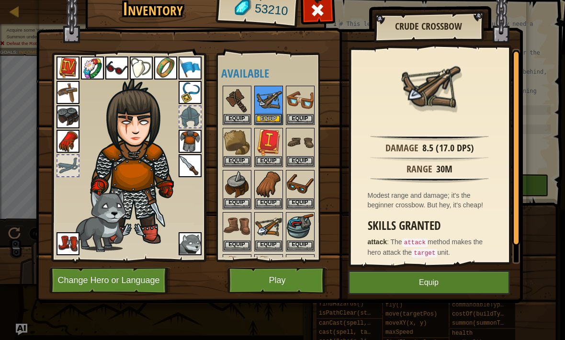
click at [271, 115] on button "Equip" at bounding box center [268, 119] width 27 height 10
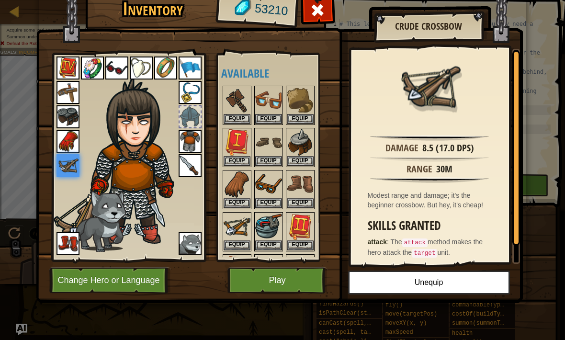
scroll to position [0, 0]
click at [309, 115] on button "Equip" at bounding box center [300, 119] width 27 height 10
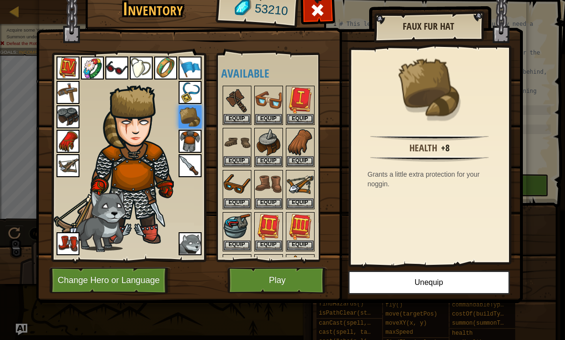
click at [267, 278] on button "Play" at bounding box center [277, 280] width 100 height 26
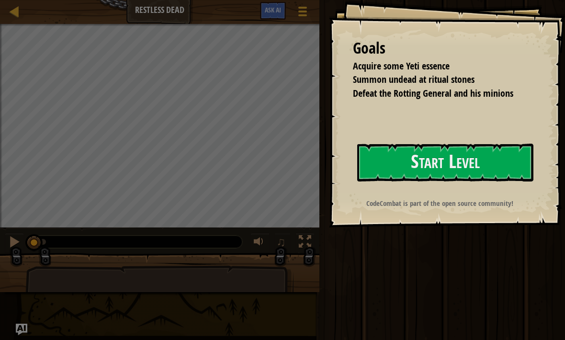
click at [416, 166] on button "Start Level" at bounding box center [445, 163] width 176 height 38
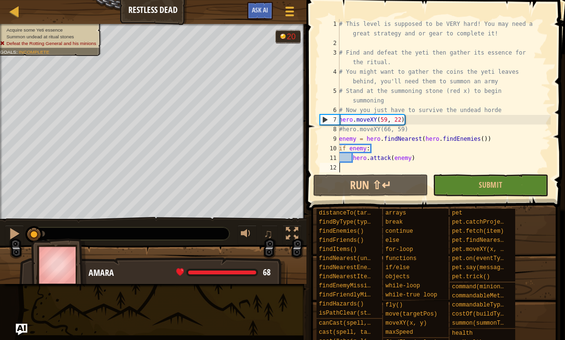
click at [393, 186] on button "Run ⇧↵" at bounding box center [370, 185] width 115 height 22
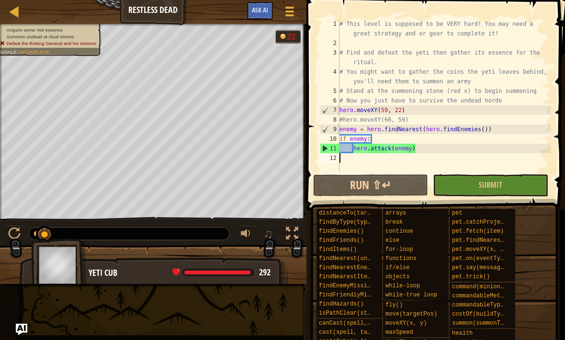
click at [293, 9] on div at bounding box center [289, 11] width 12 height 13
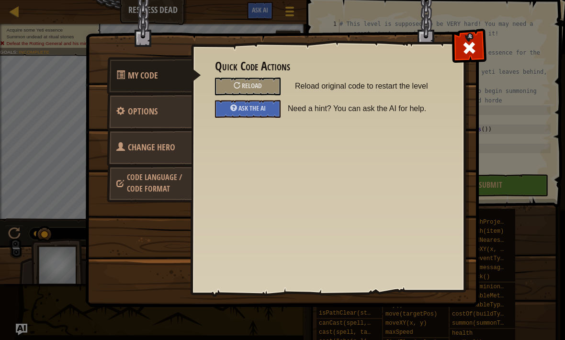
click at [179, 156] on link "Change Hero" at bounding box center [149, 147] width 85 height 37
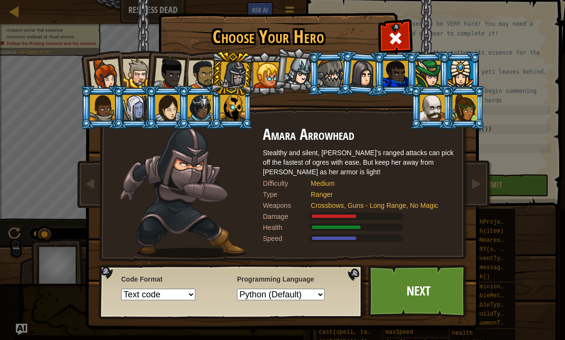
click at [198, 74] on div at bounding box center [203, 75] width 30 height 30
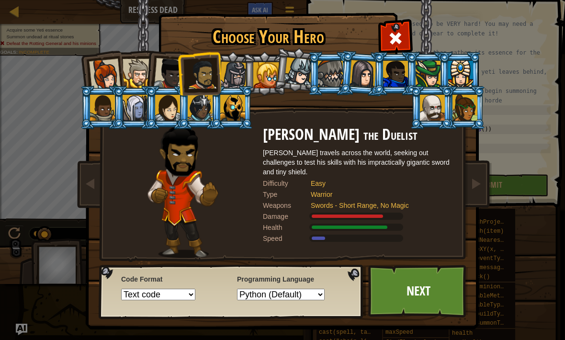
click at [169, 80] on div at bounding box center [170, 74] width 32 height 32
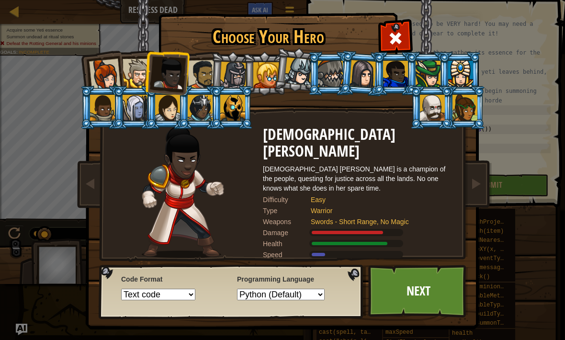
click at [271, 79] on div at bounding box center [266, 75] width 26 height 26
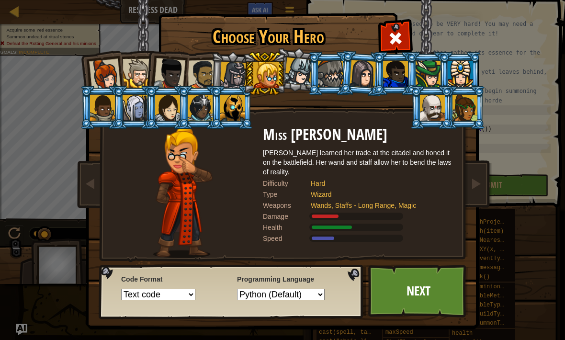
click at [227, 72] on div at bounding box center [233, 75] width 27 height 27
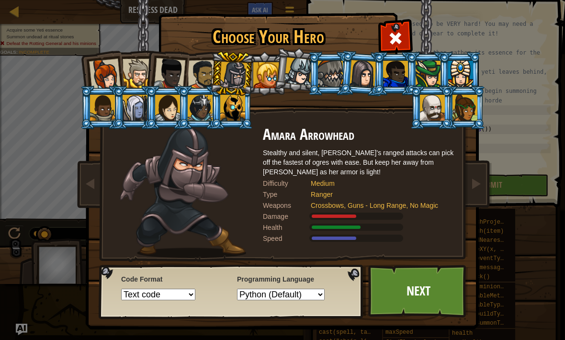
click at [206, 76] on div at bounding box center [203, 75] width 30 height 30
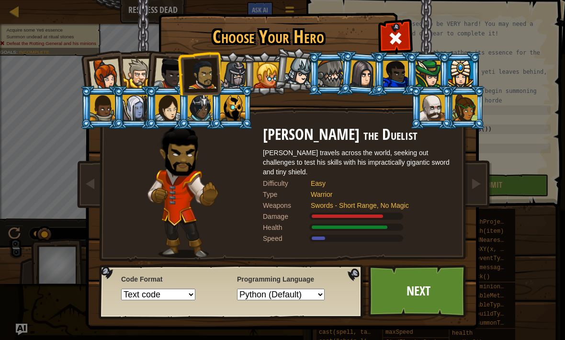
click at [145, 68] on div at bounding box center [137, 73] width 29 height 29
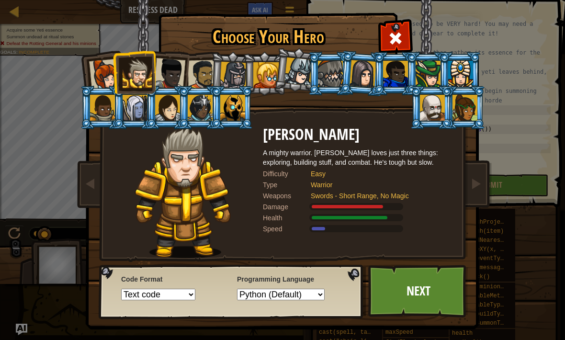
click at [163, 74] on div at bounding box center [170, 74] width 32 height 32
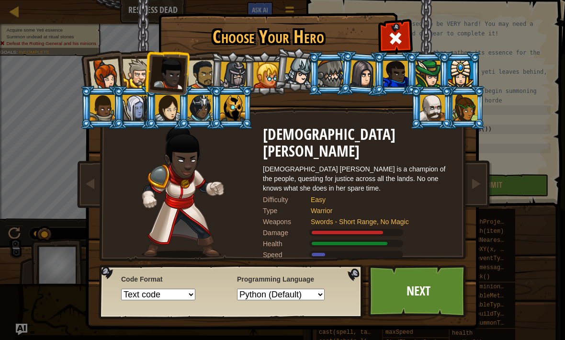
click at [143, 76] on div at bounding box center [137, 73] width 29 height 29
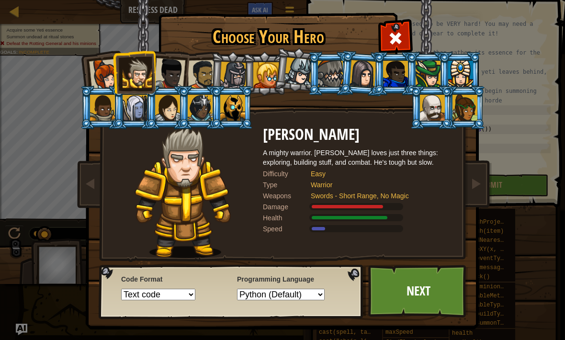
click at [431, 297] on link "Next" at bounding box center [418, 291] width 100 height 53
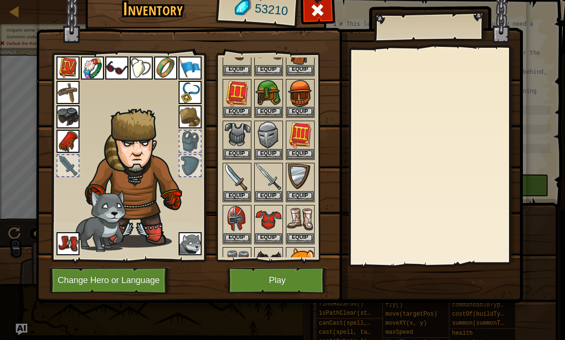
scroll to position [218, 0]
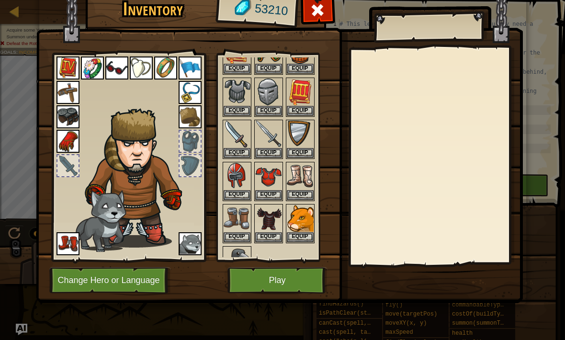
click at [273, 191] on button "Equip" at bounding box center [268, 195] width 27 height 10
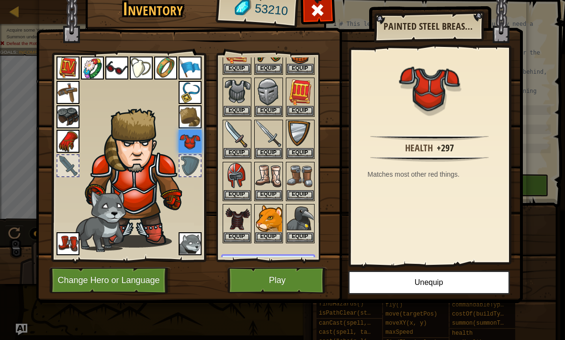
click at [239, 196] on button "Equip" at bounding box center [237, 195] width 27 height 10
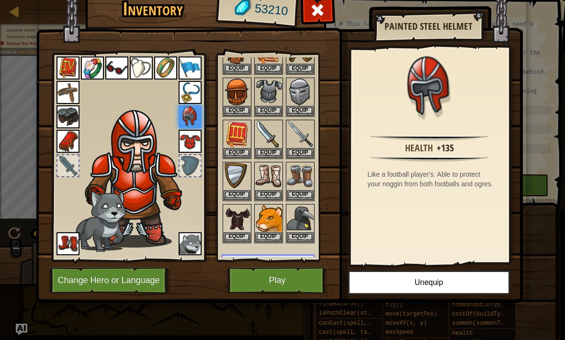
click at [244, 191] on button "Equip" at bounding box center [237, 195] width 27 height 10
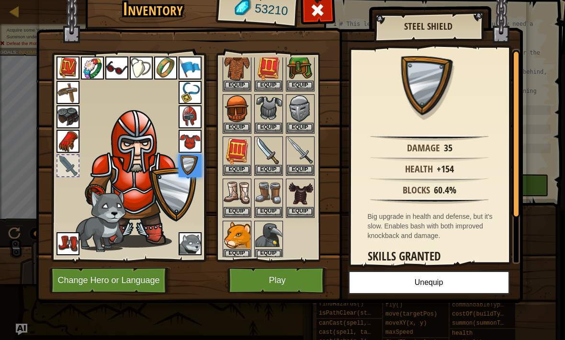
scroll to position [193, 0]
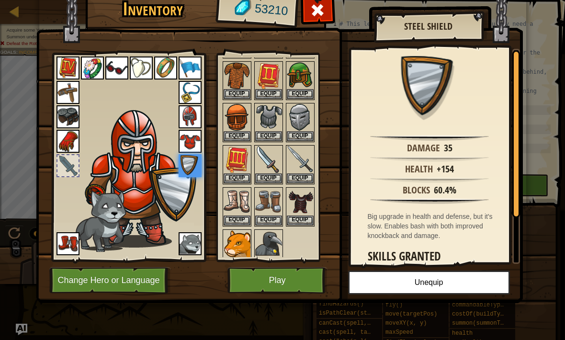
click at [308, 216] on button "Equip" at bounding box center [300, 220] width 27 height 10
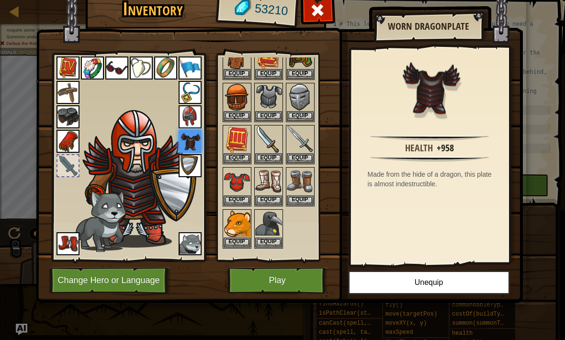
scroll to position [225, 0]
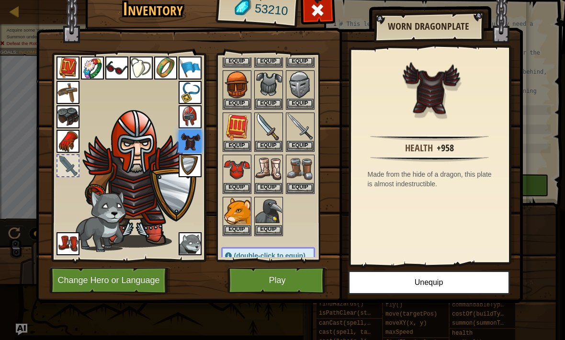
click at [293, 147] on button "Equip" at bounding box center [300, 146] width 27 height 10
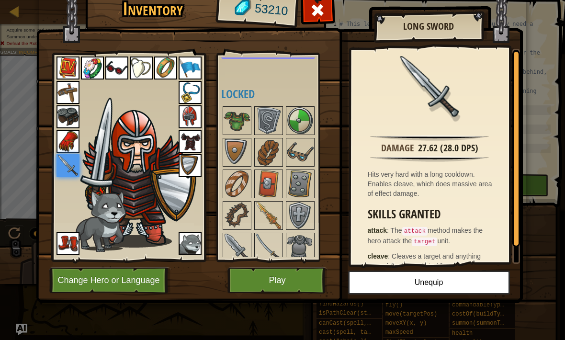
scroll to position [431, 0]
click at [287, 271] on button "Play" at bounding box center [277, 280] width 100 height 26
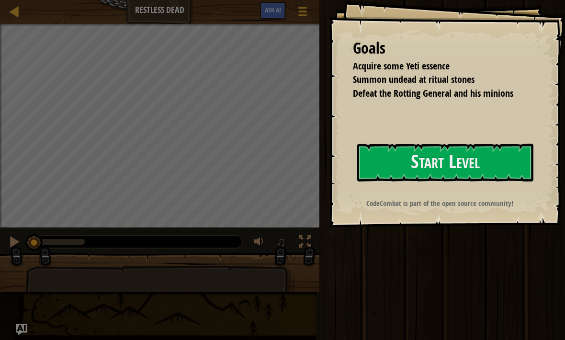
click at [444, 157] on button "Start Level" at bounding box center [445, 163] width 176 height 38
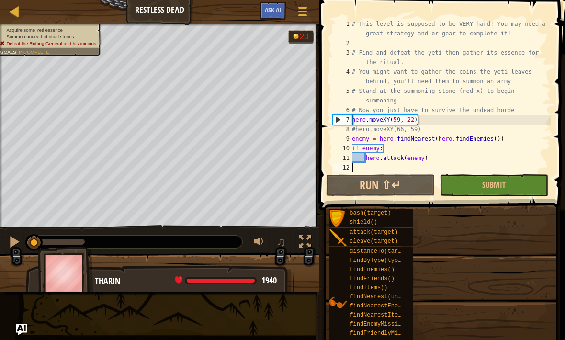
click at [391, 186] on button "Run ⇧↵" at bounding box center [380, 185] width 109 height 22
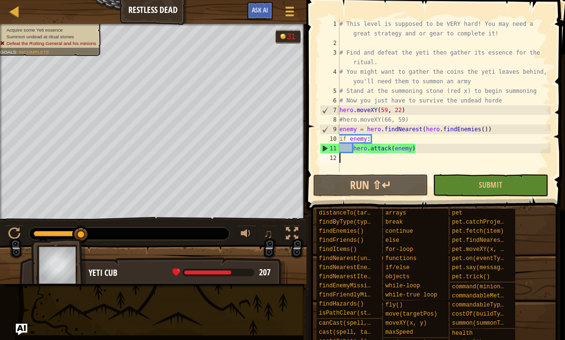
click at [293, 15] on span at bounding box center [289, 15] width 9 height 2
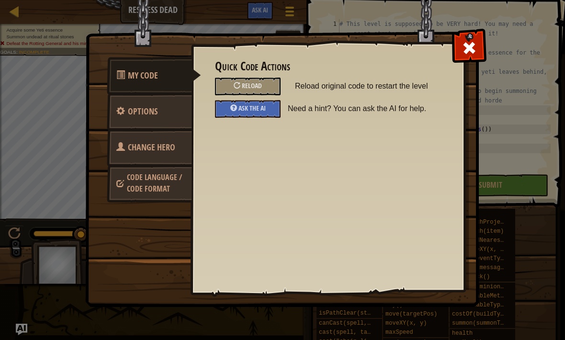
click at [172, 147] on span "Change Hero" at bounding box center [151, 147] width 47 height 12
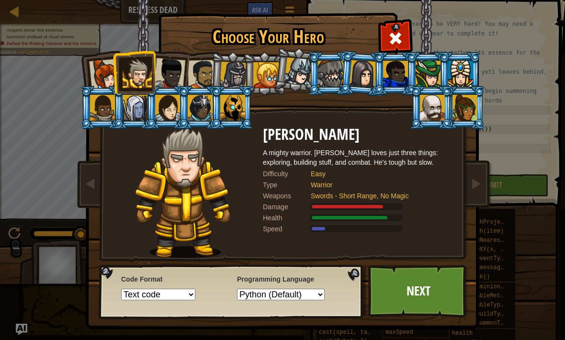
click at [200, 76] on div at bounding box center [203, 75] width 30 height 30
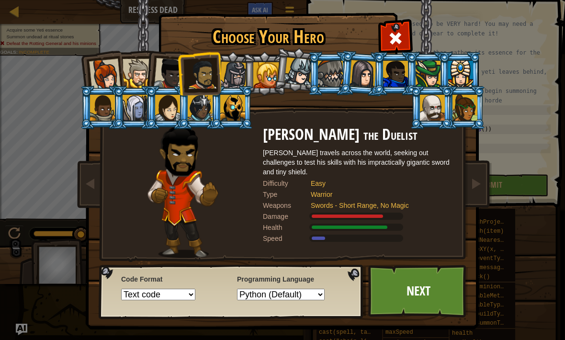
click at [435, 291] on link "Next" at bounding box center [418, 291] width 100 height 53
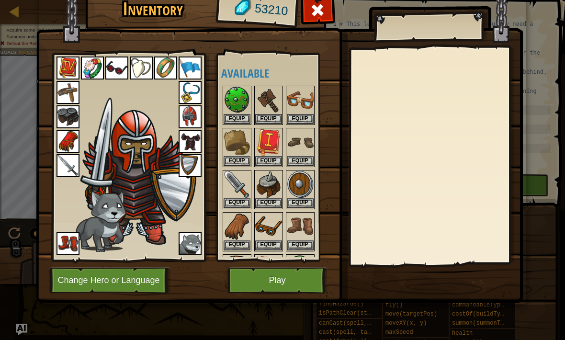
click at [276, 271] on button "Play" at bounding box center [277, 280] width 100 height 26
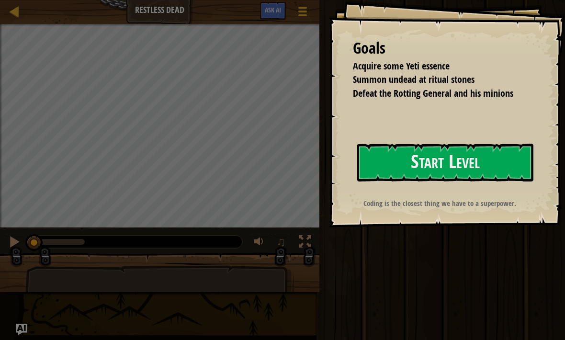
click at [442, 162] on button "Start Level" at bounding box center [445, 163] width 176 height 38
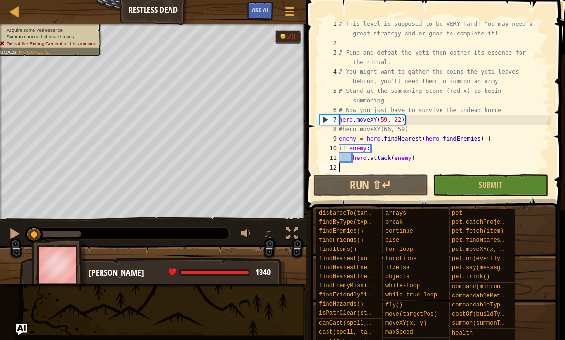
click at [382, 187] on button "Run ⇧↵" at bounding box center [370, 185] width 115 height 22
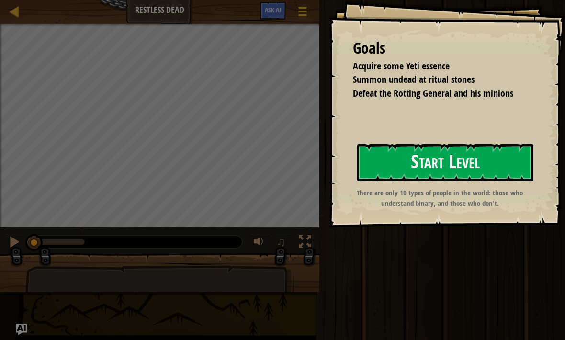
click at [488, 171] on button "Start Level" at bounding box center [445, 163] width 176 height 38
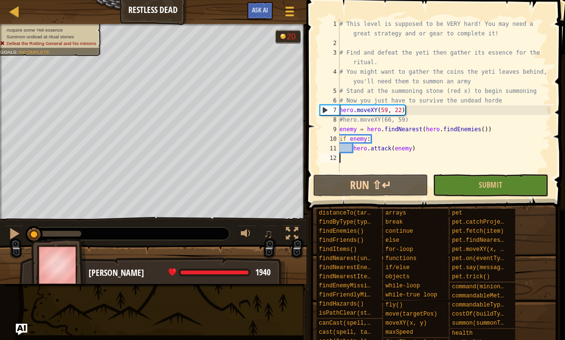
click at [292, 11] on span at bounding box center [289, 12] width 9 height 2
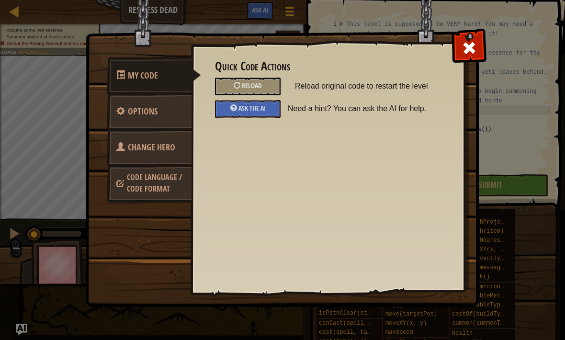
click at [172, 151] on span "Change Hero" at bounding box center [151, 147] width 47 height 12
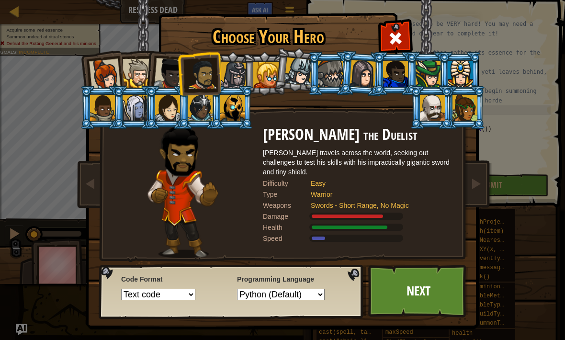
click at [103, 74] on div at bounding box center [105, 75] width 32 height 32
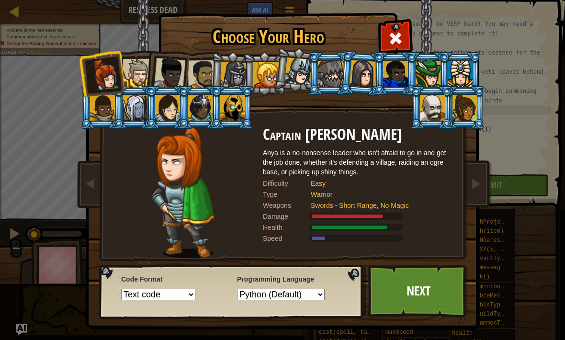
click at [441, 291] on link "Next" at bounding box center [418, 291] width 100 height 53
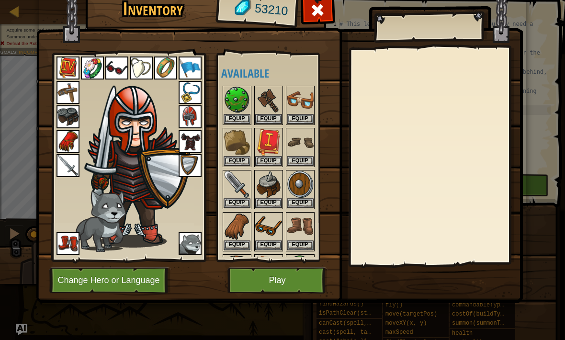
click at [288, 284] on button "Play" at bounding box center [277, 280] width 100 height 26
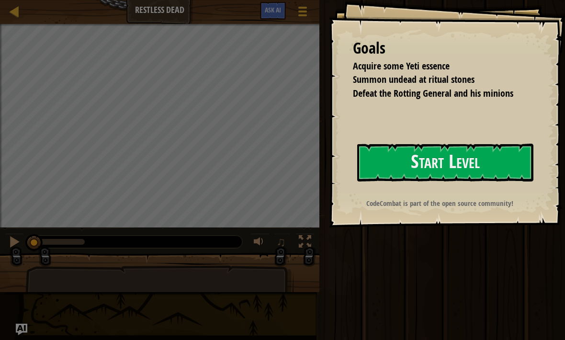
click at [484, 169] on button "Start Level" at bounding box center [445, 163] width 176 height 38
